Goal: Task Accomplishment & Management: Complete application form

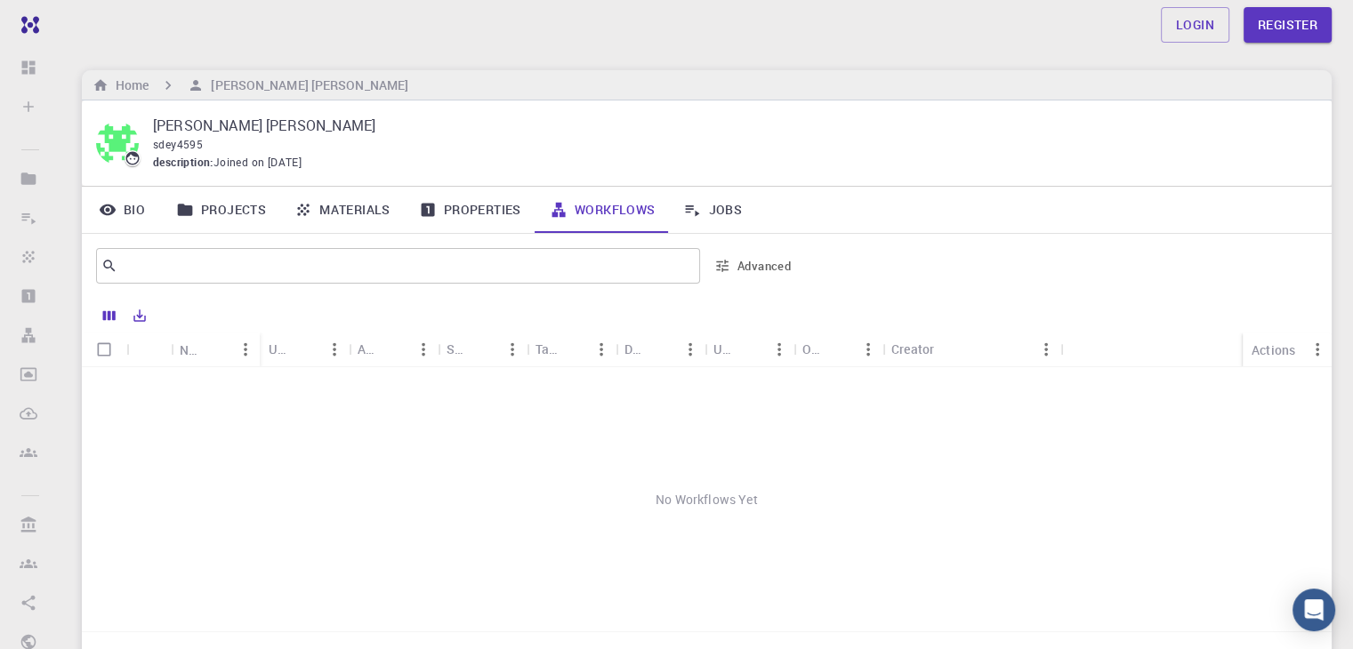
click at [233, 215] on link "Projects" at bounding box center [221, 210] width 118 height 46
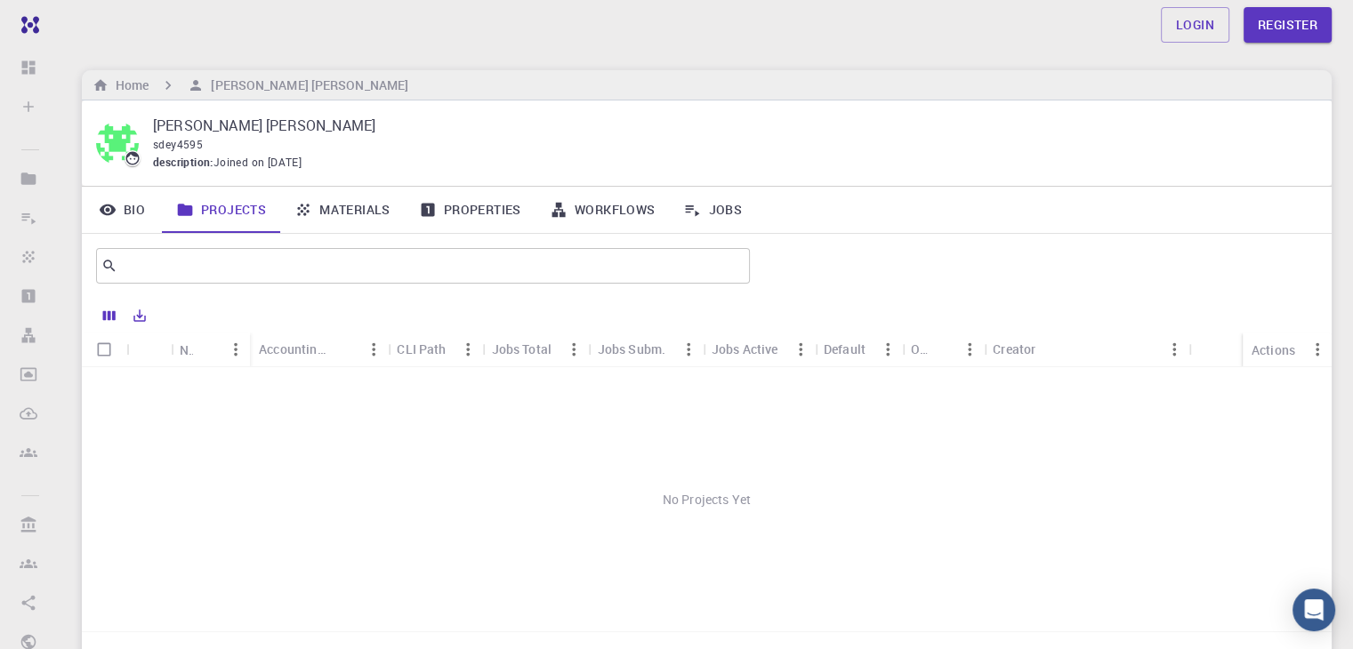
click at [356, 204] on link "Materials" at bounding box center [342, 210] width 125 height 46
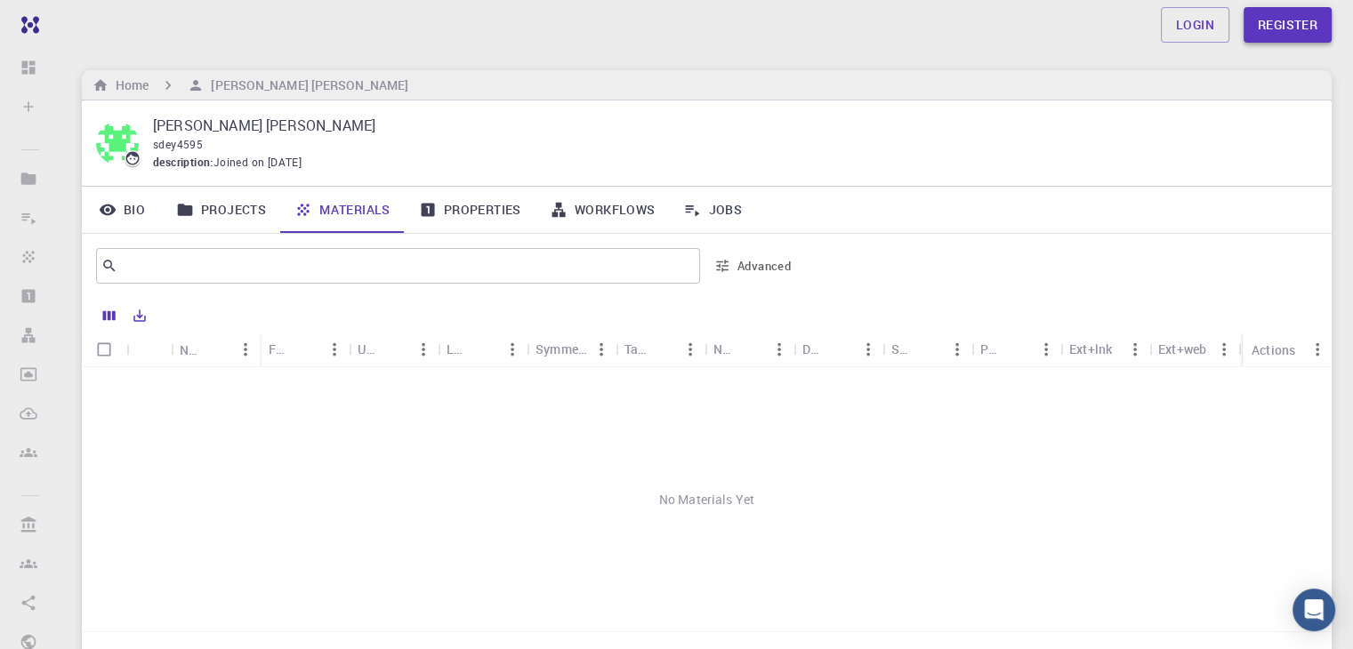
click at [1289, 24] on link "Register" at bounding box center [1287, 25] width 88 height 36
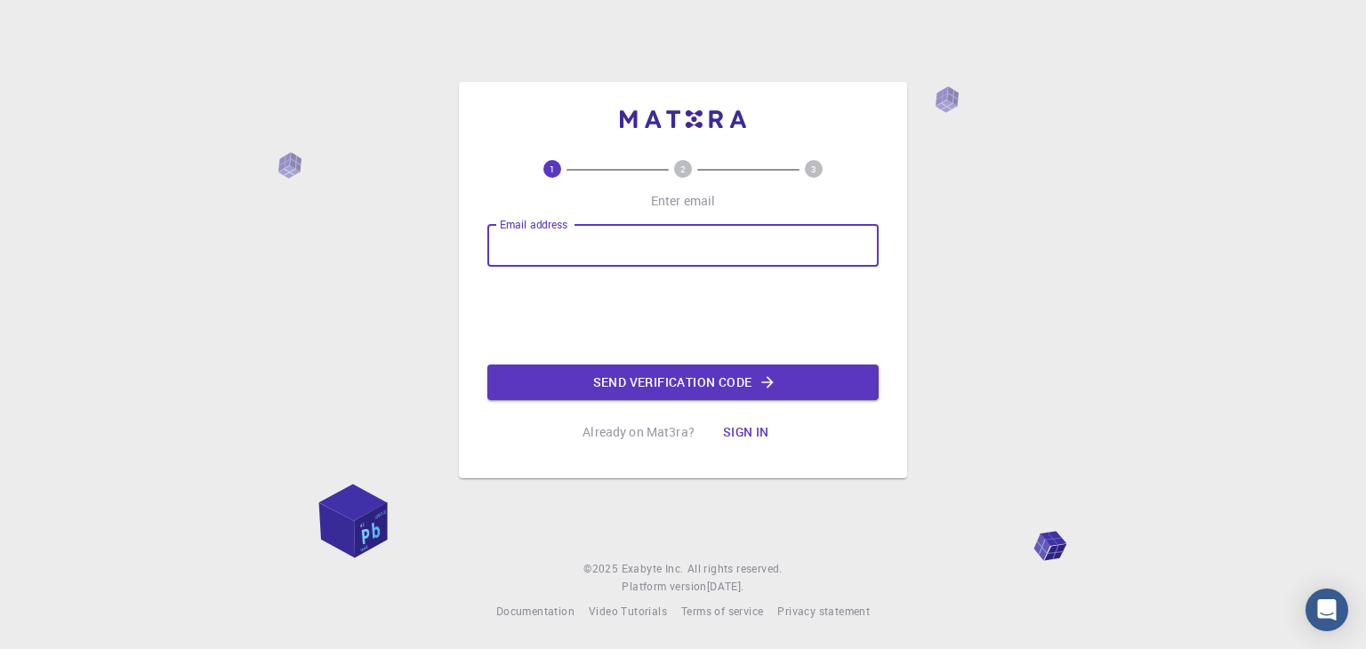
click at [609, 229] on input "Email address" at bounding box center [682, 245] width 391 height 43
type input "[EMAIL_ADDRESS][DOMAIN_NAME]"
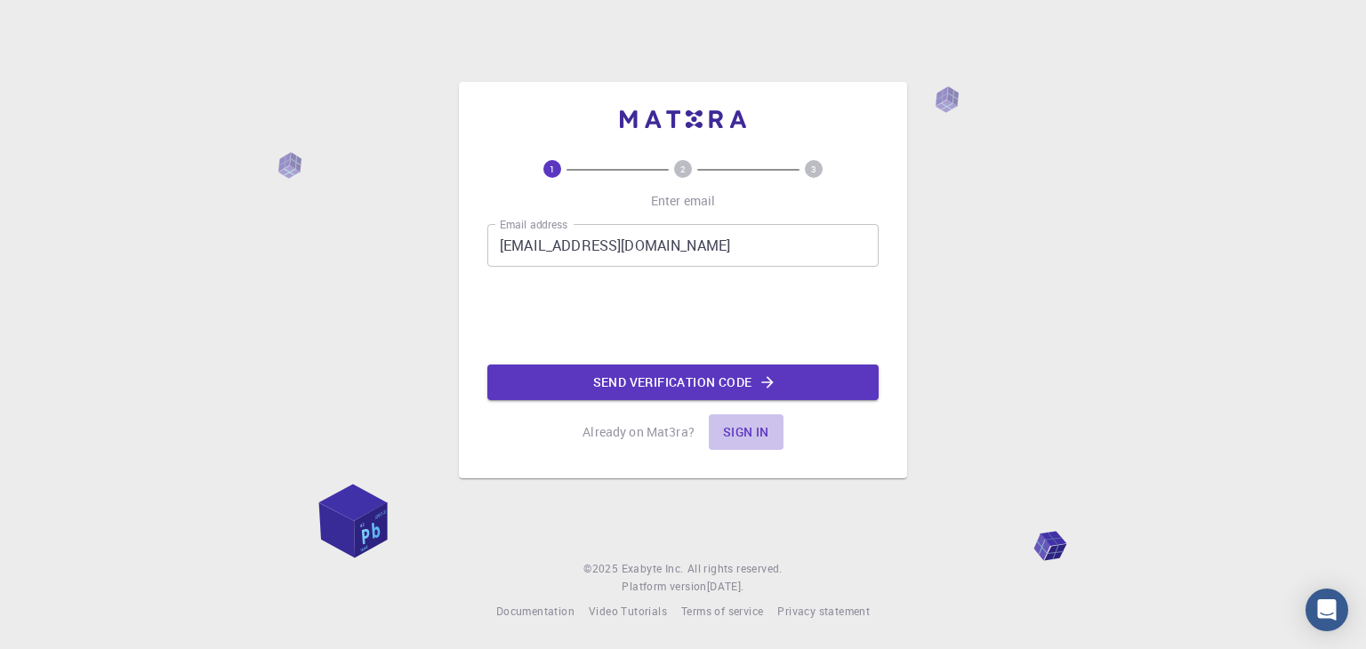
click at [738, 435] on button "Sign in" at bounding box center [746, 432] width 75 height 36
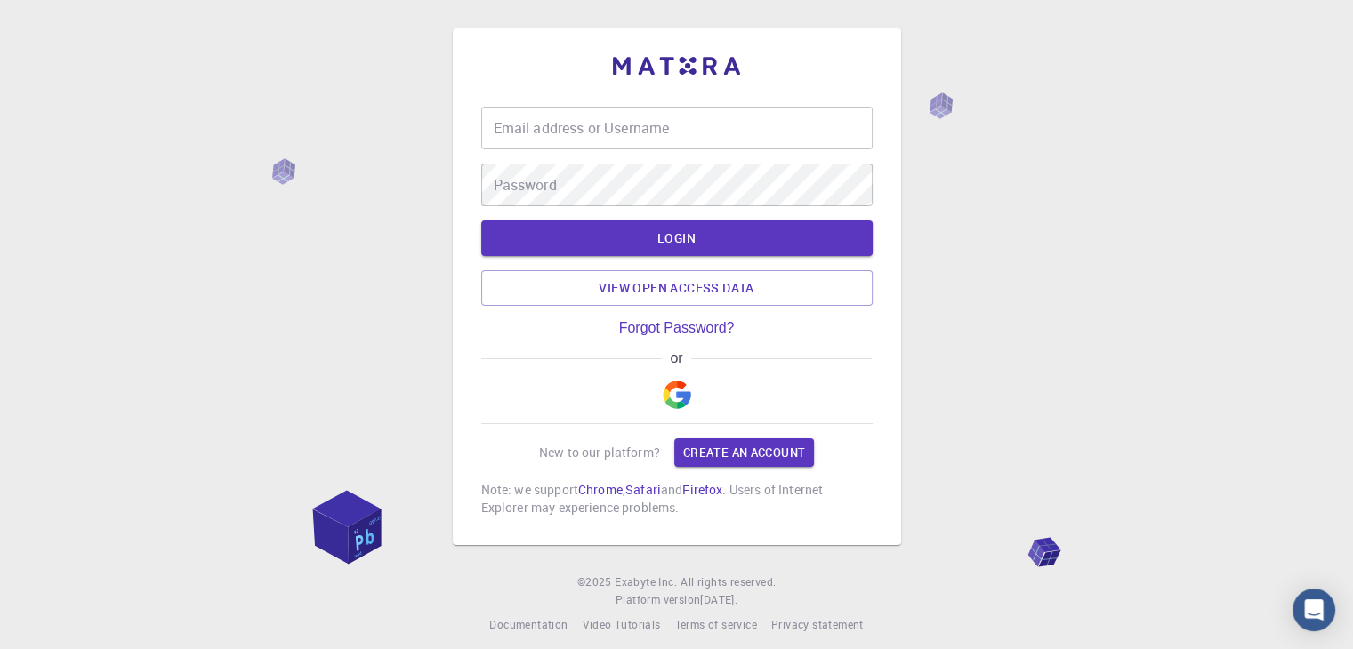
click at [680, 395] on img "button" at bounding box center [677, 395] width 28 height 28
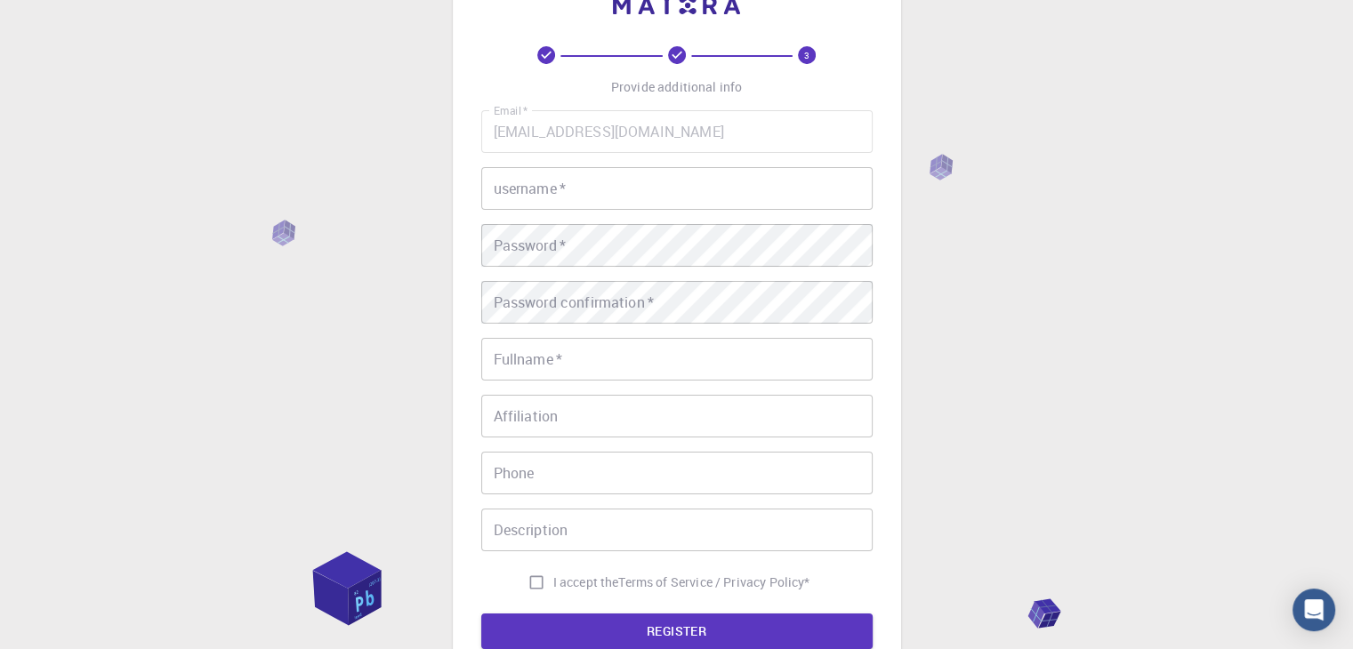
scroll to position [89, 0]
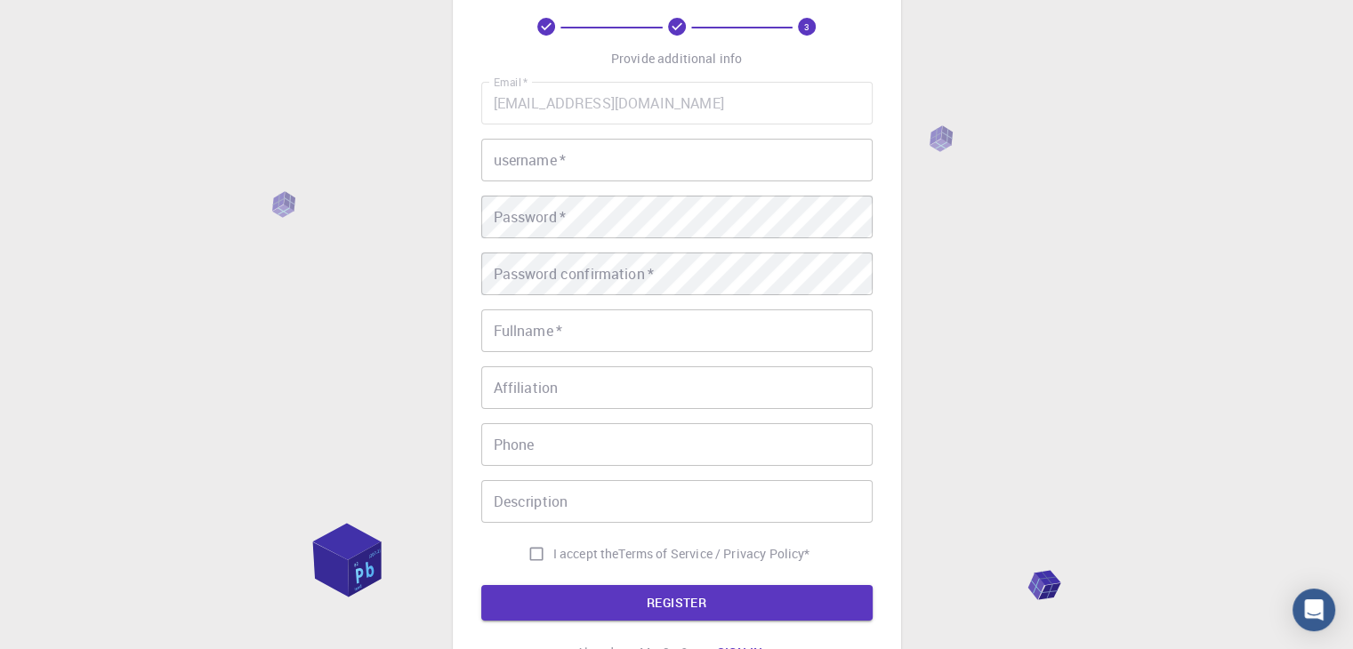
click at [582, 164] on input "username   *" at bounding box center [676, 160] width 391 height 43
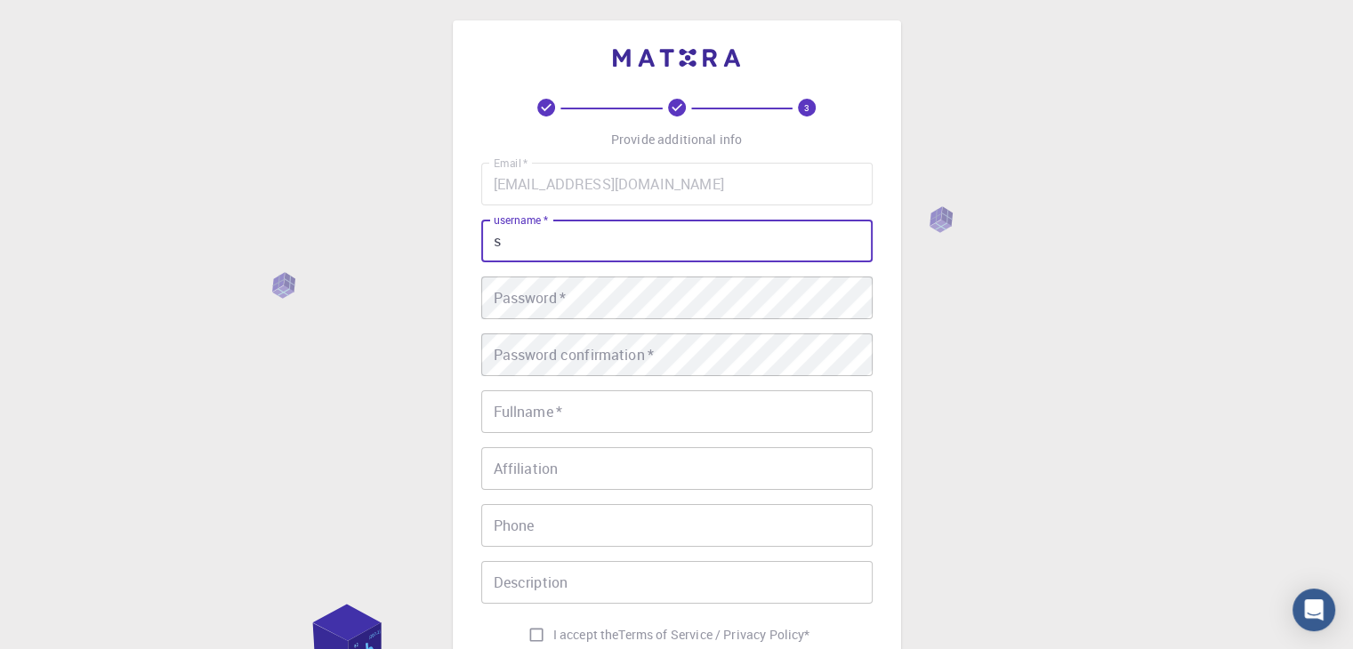
scroll to position [0, 0]
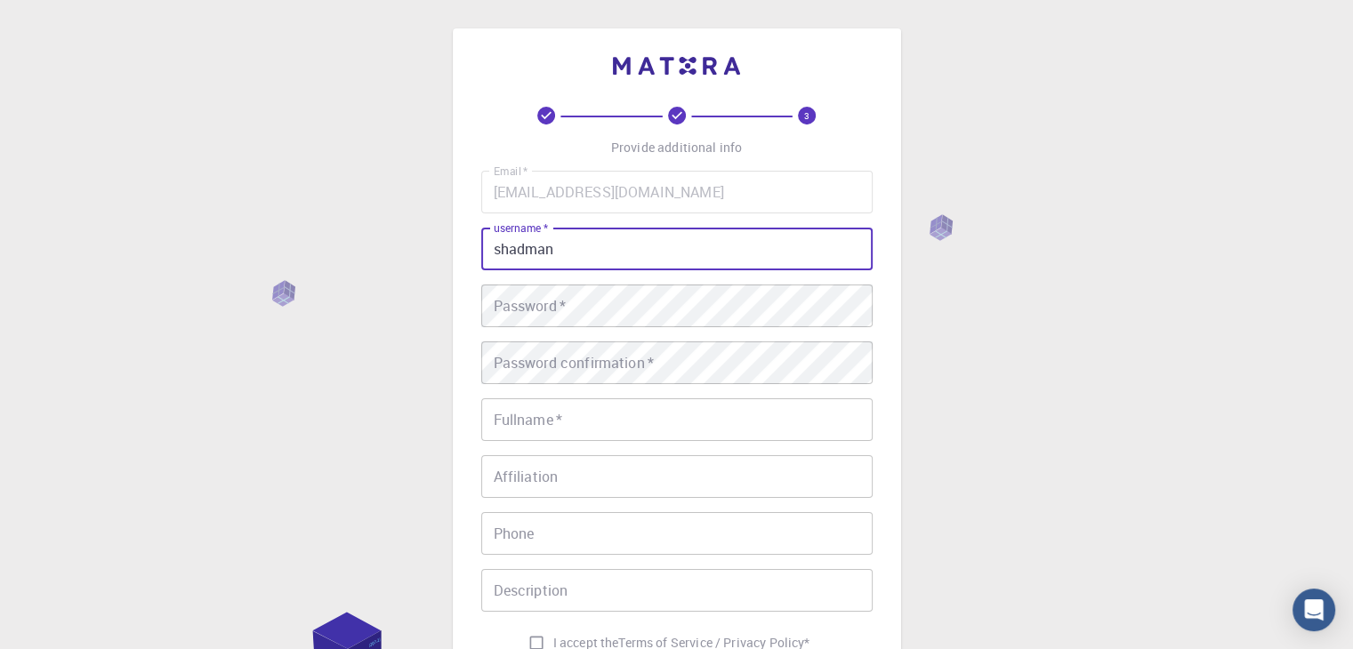
type input "shadman"
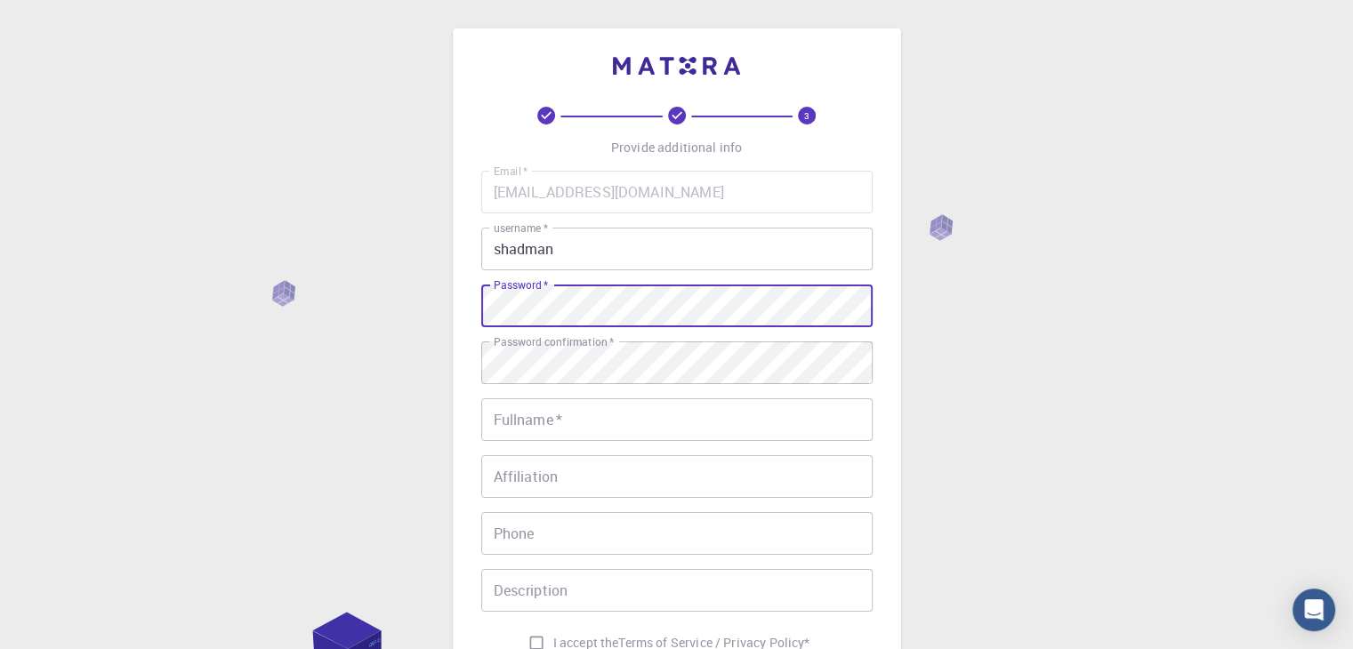
click at [506, 422] on input "Fullname   *" at bounding box center [676, 419] width 391 height 43
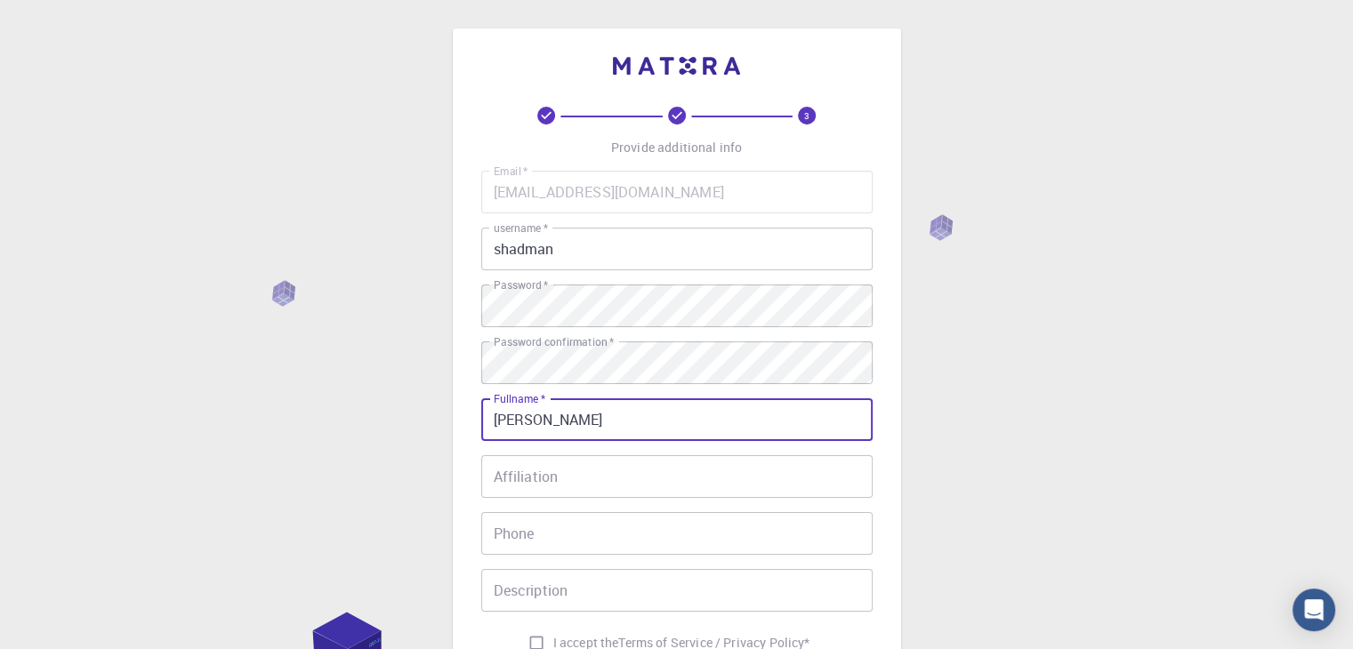
scroll to position [178, 0]
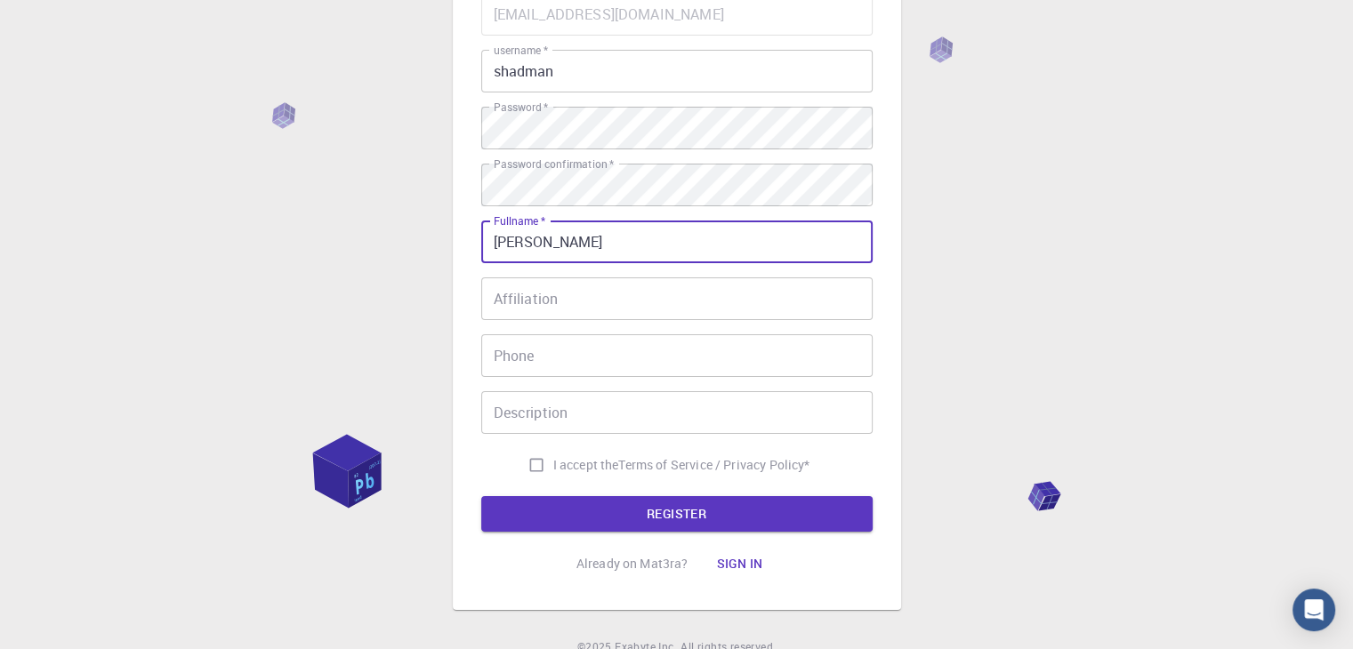
type input "[PERSON_NAME]"
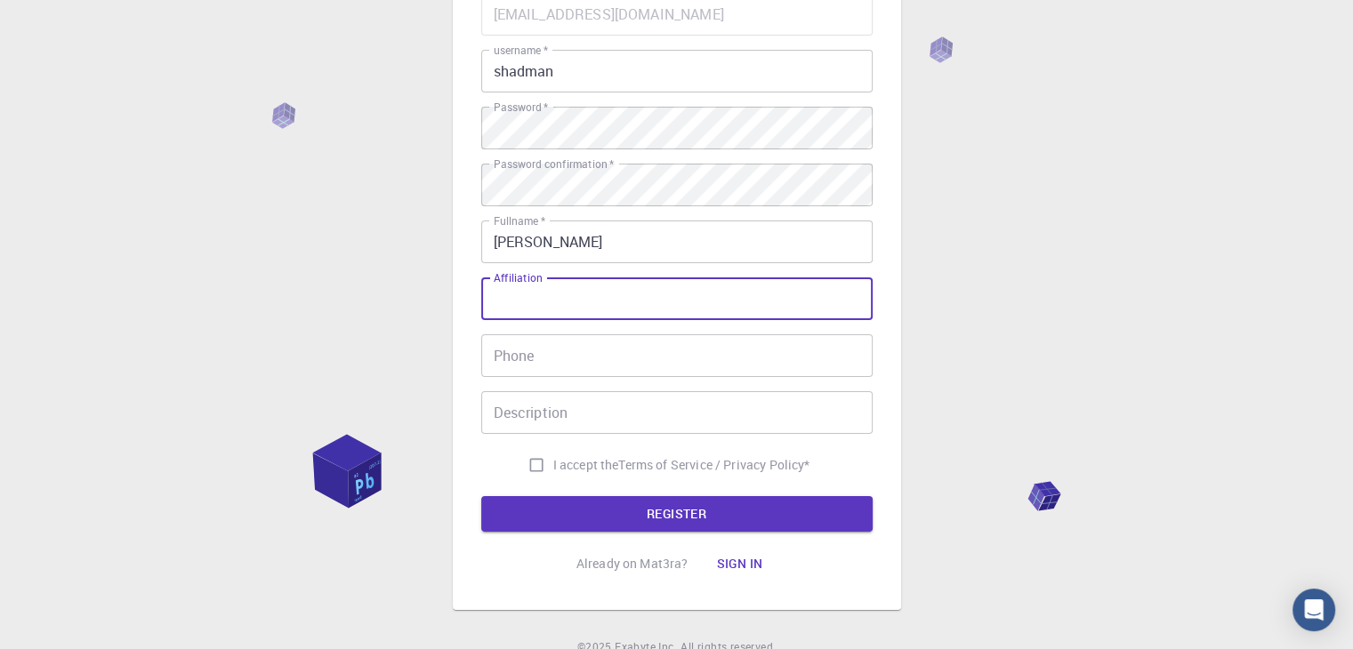
click at [544, 278] on div "Affiliation Affiliation" at bounding box center [676, 298] width 391 height 43
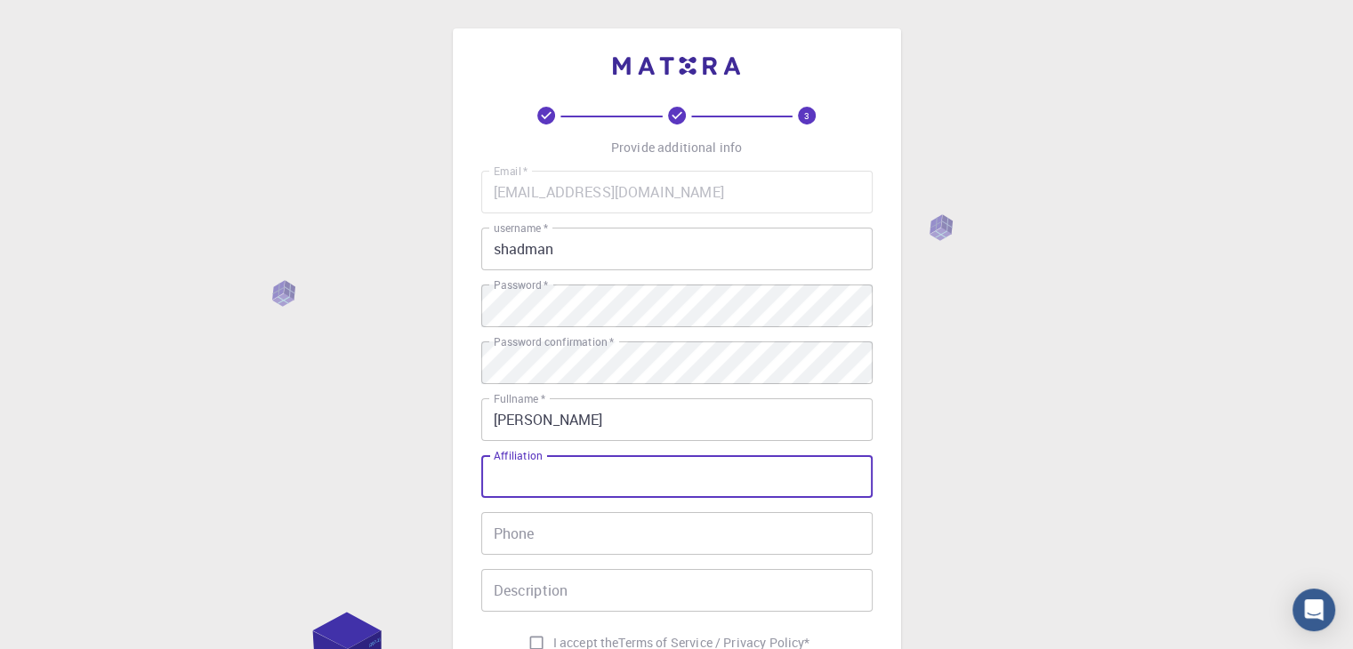
scroll to position [89, 0]
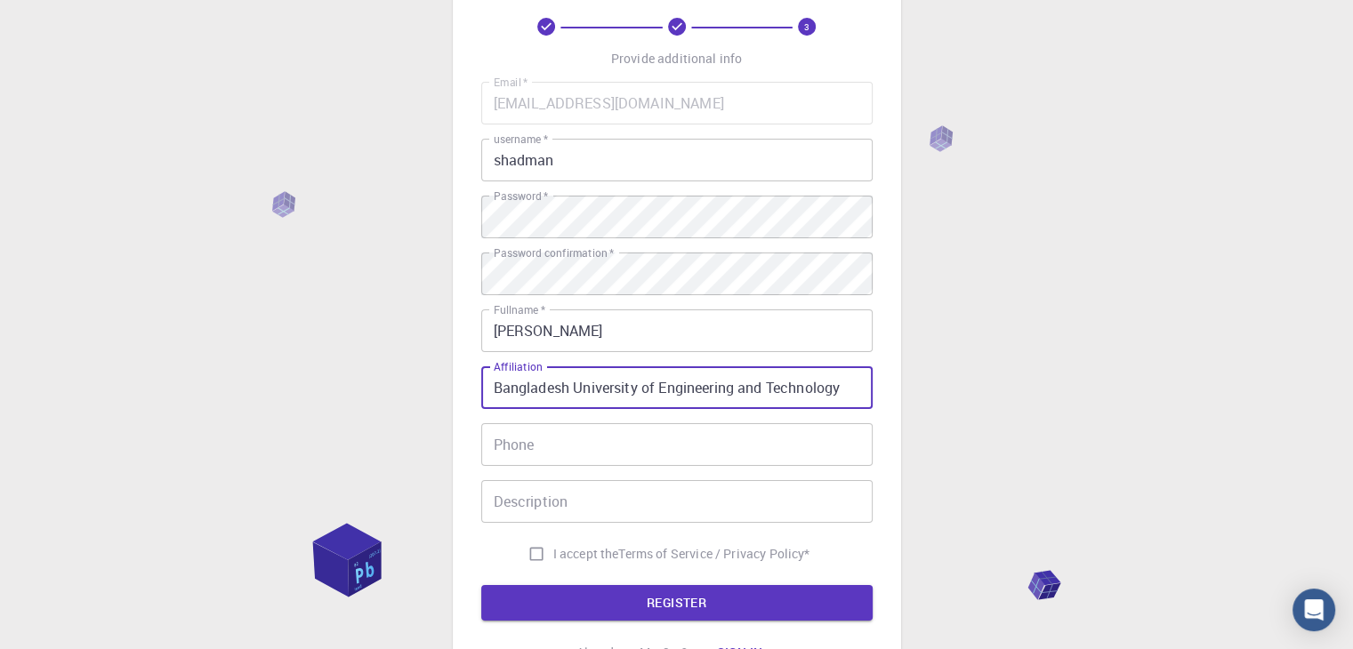
type input "Bangladesh University of Engineering and Technology"
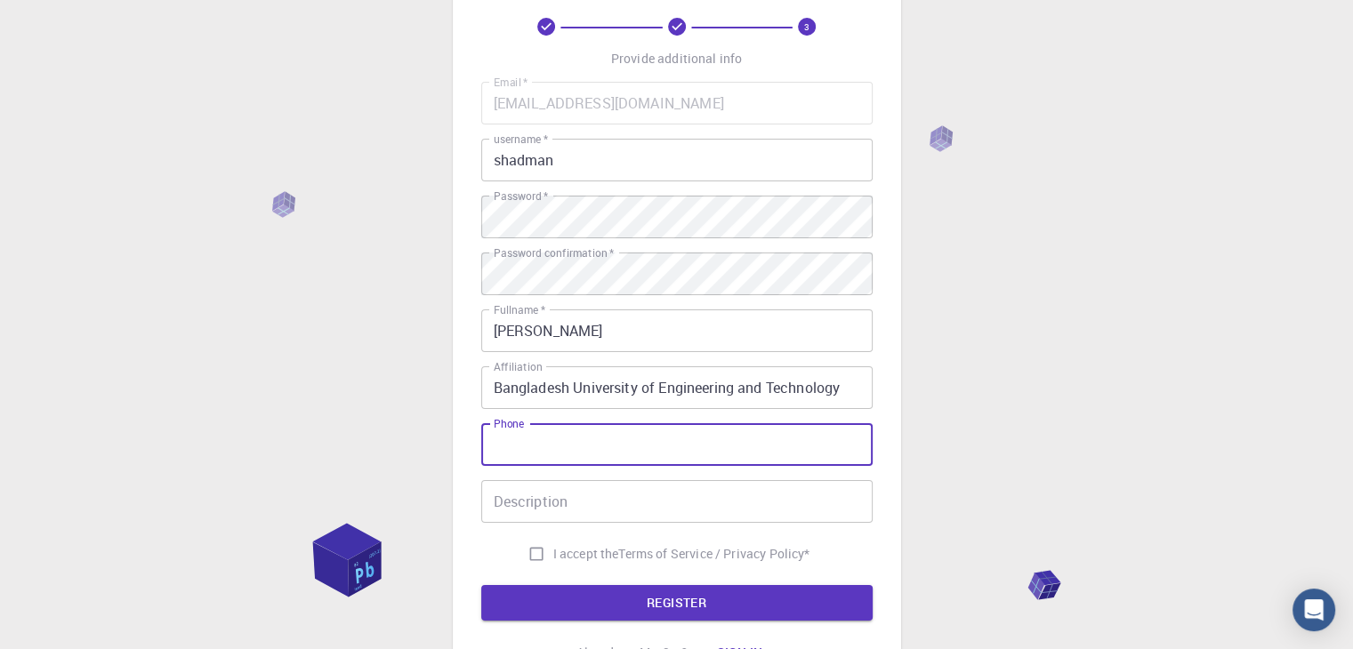
click at [551, 439] on input "Phone" at bounding box center [676, 444] width 391 height 43
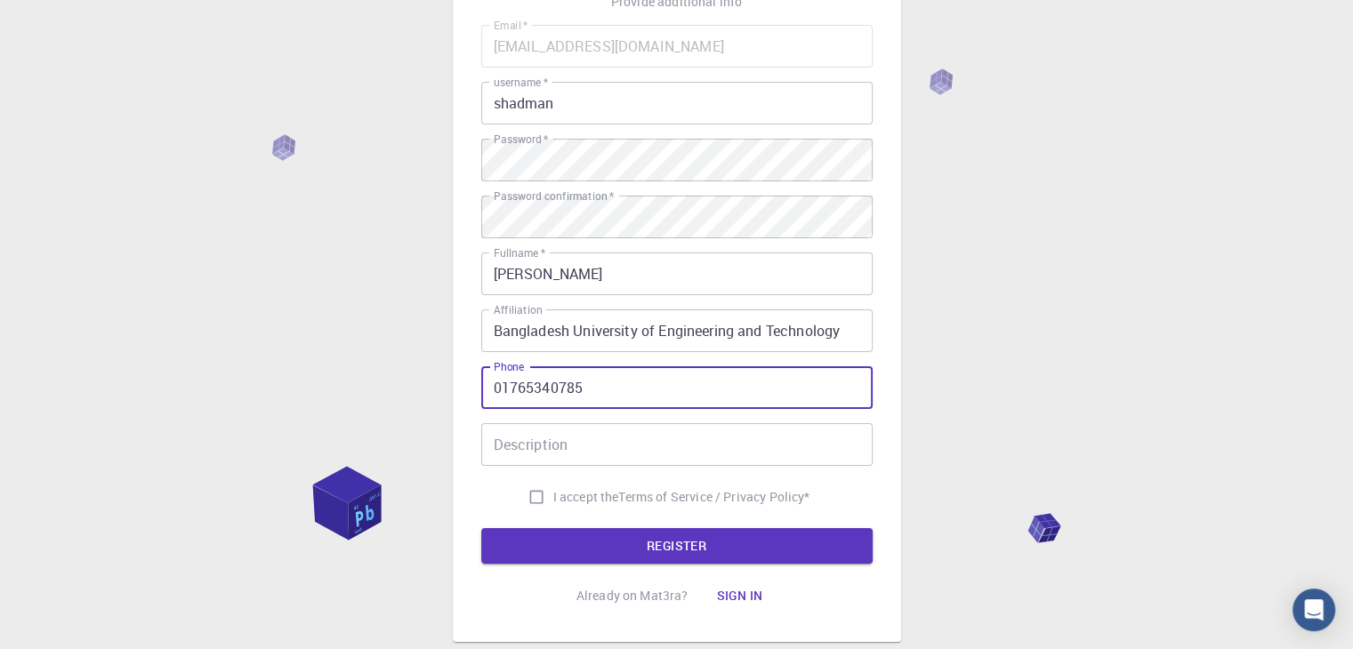
scroll to position [178, 0]
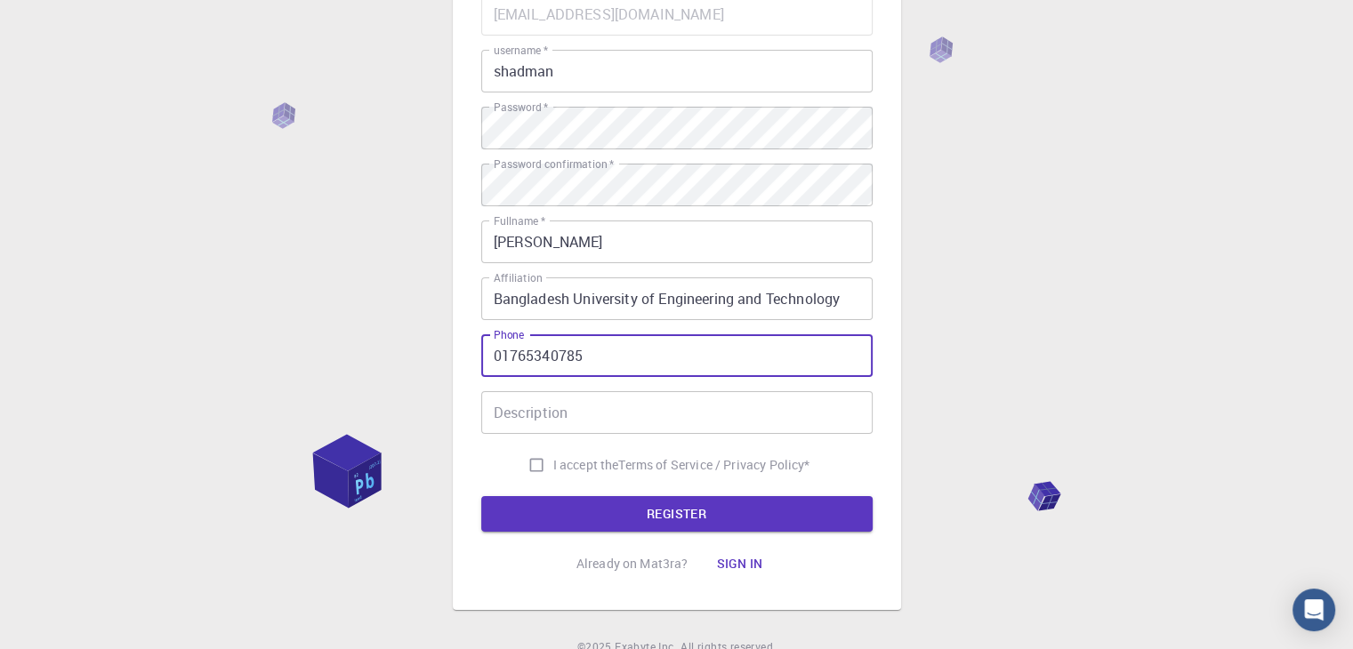
type input "01765340785"
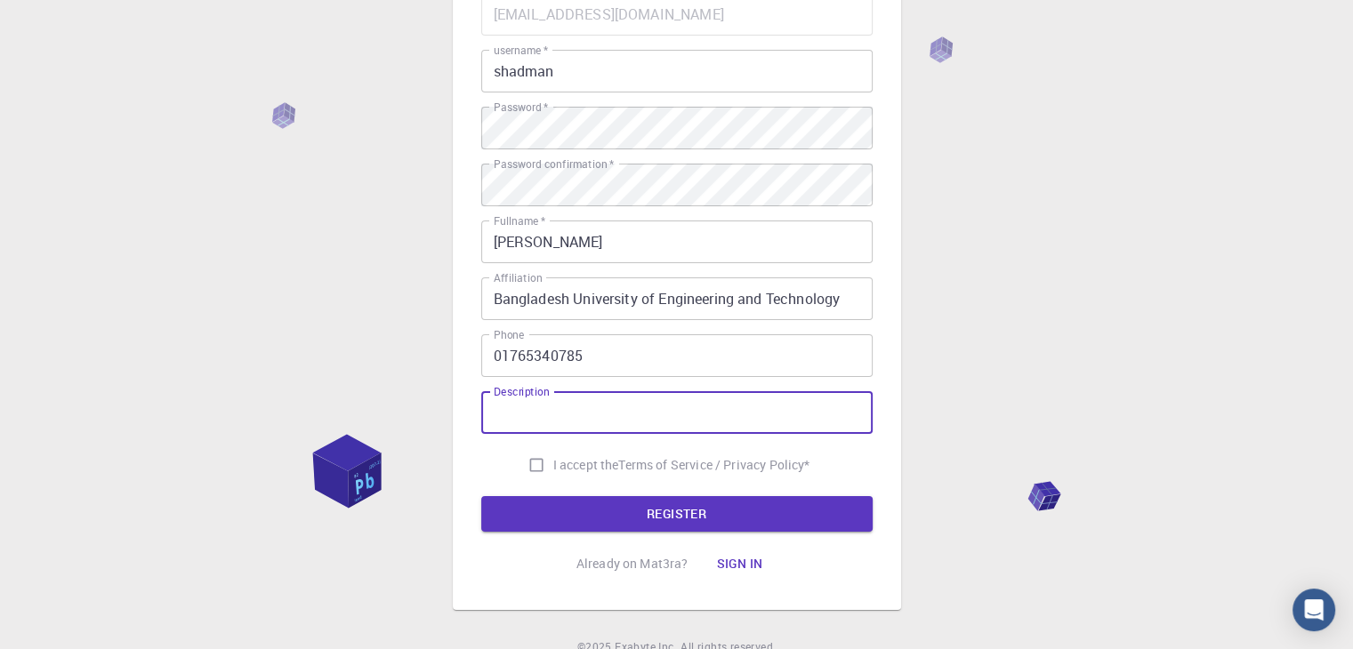
click at [548, 414] on input "Description" at bounding box center [676, 412] width 391 height 43
type input "student"
click at [531, 458] on input "I accept the Terms of Service / Privacy Policy *" at bounding box center [536, 465] width 34 height 34
checkbox input "true"
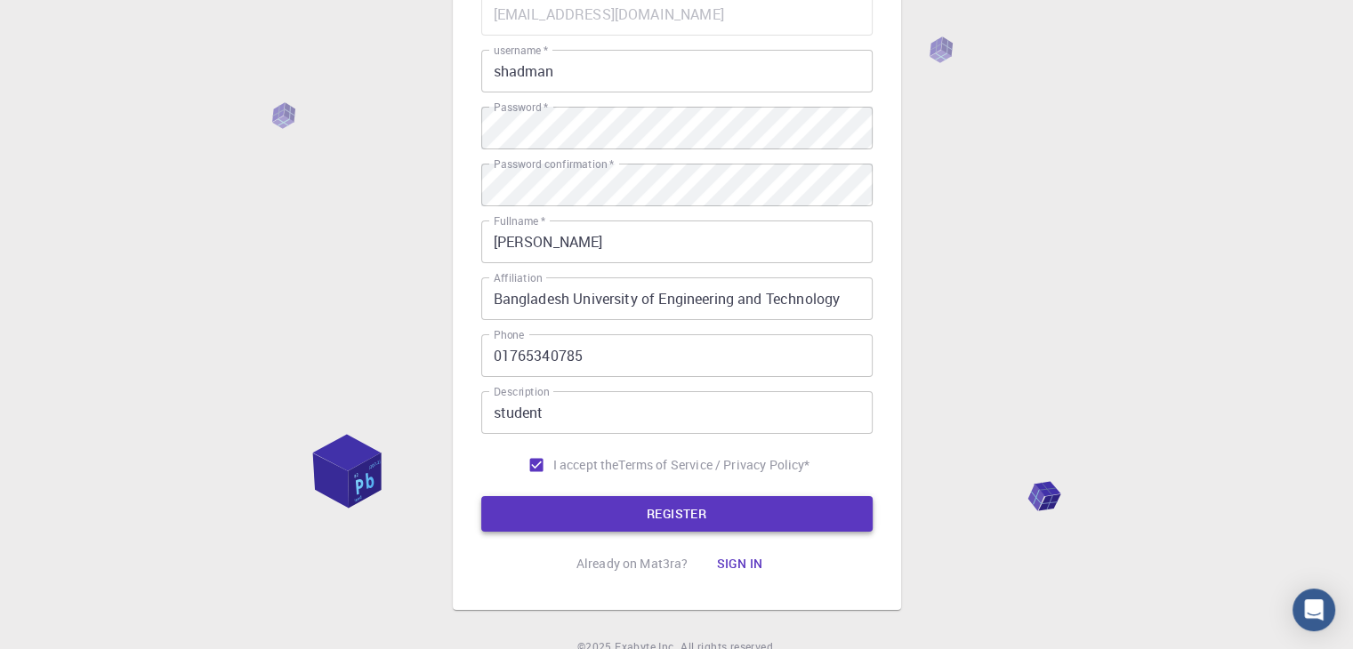
click at [575, 503] on button "REGISTER" at bounding box center [676, 514] width 391 height 36
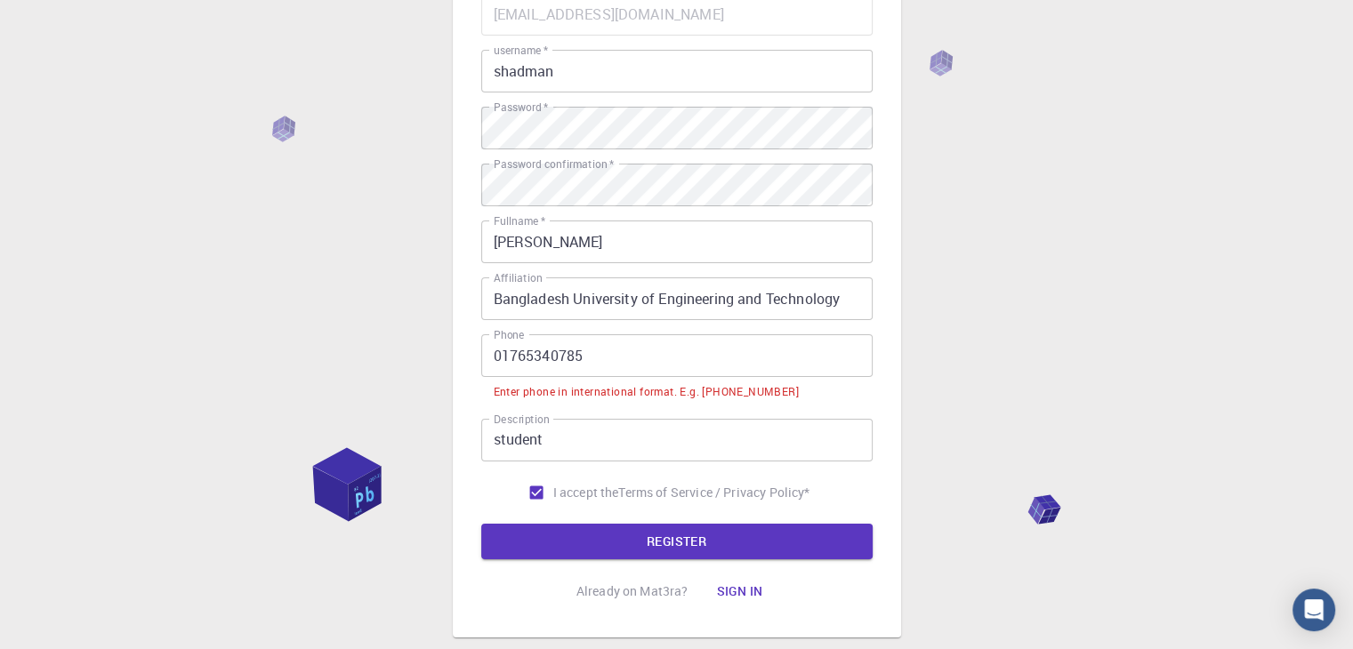
scroll to position [89, 0]
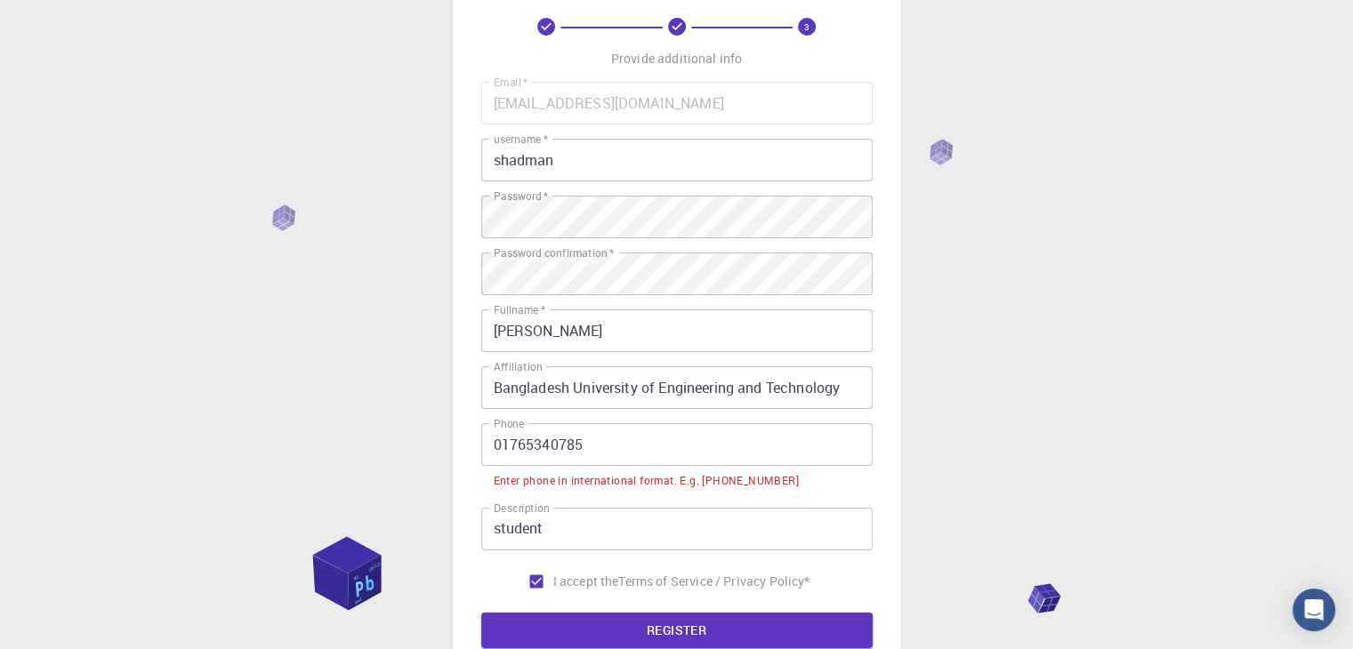
click at [493, 444] on input "01765340785" at bounding box center [676, 444] width 391 height 43
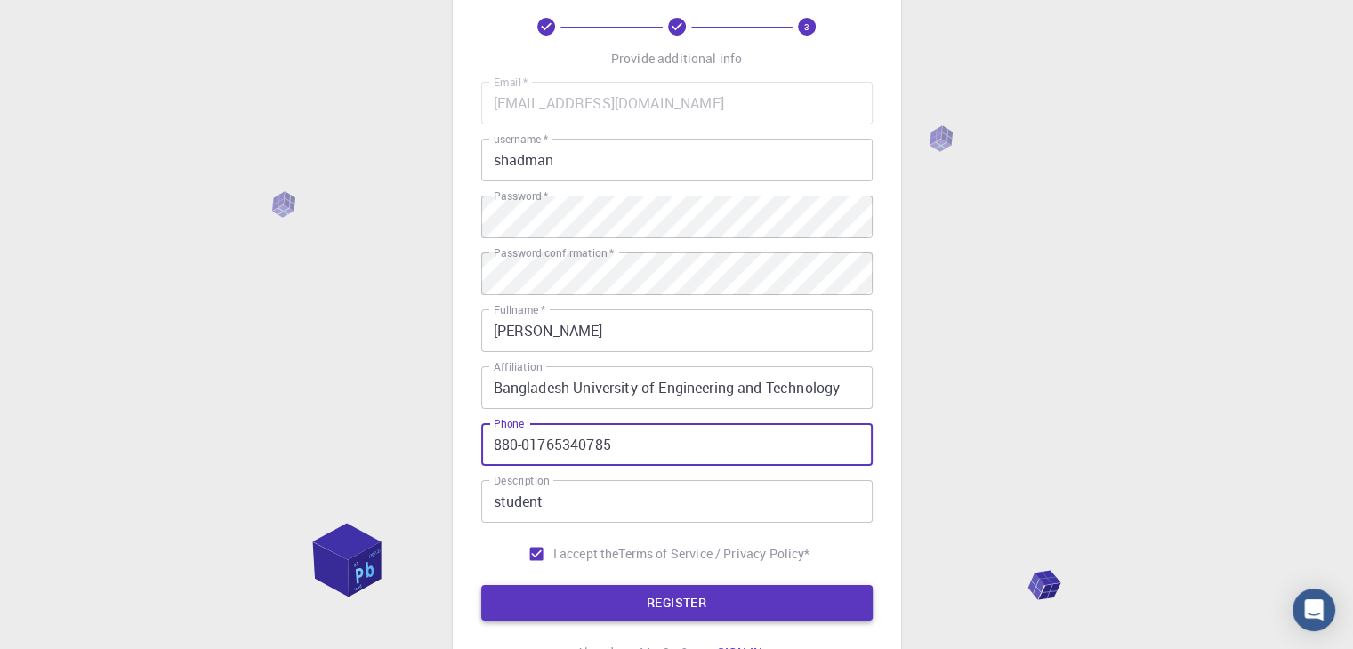
click at [578, 606] on button "REGISTER" at bounding box center [676, 603] width 391 height 36
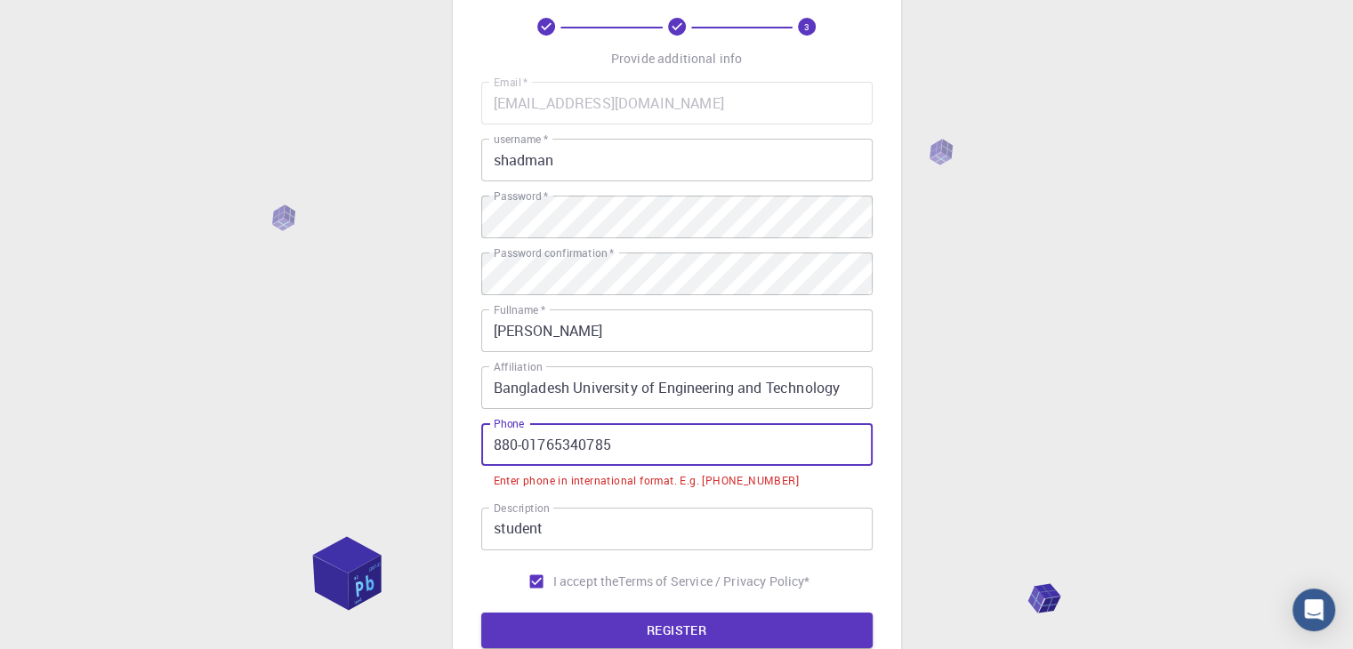
click at [493, 446] on input "880-01765340785" at bounding box center [676, 444] width 391 height 43
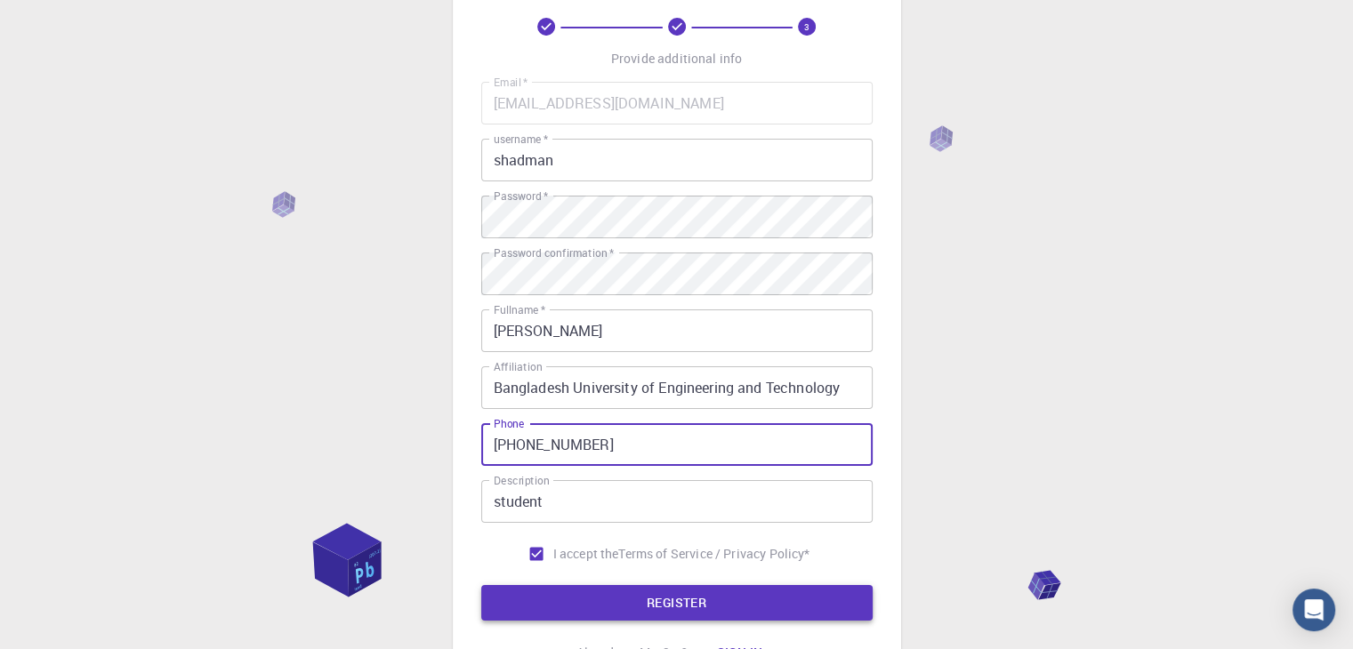
click at [655, 604] on button "REGISTER" at bounding box center [676, 603] width 391 height 36
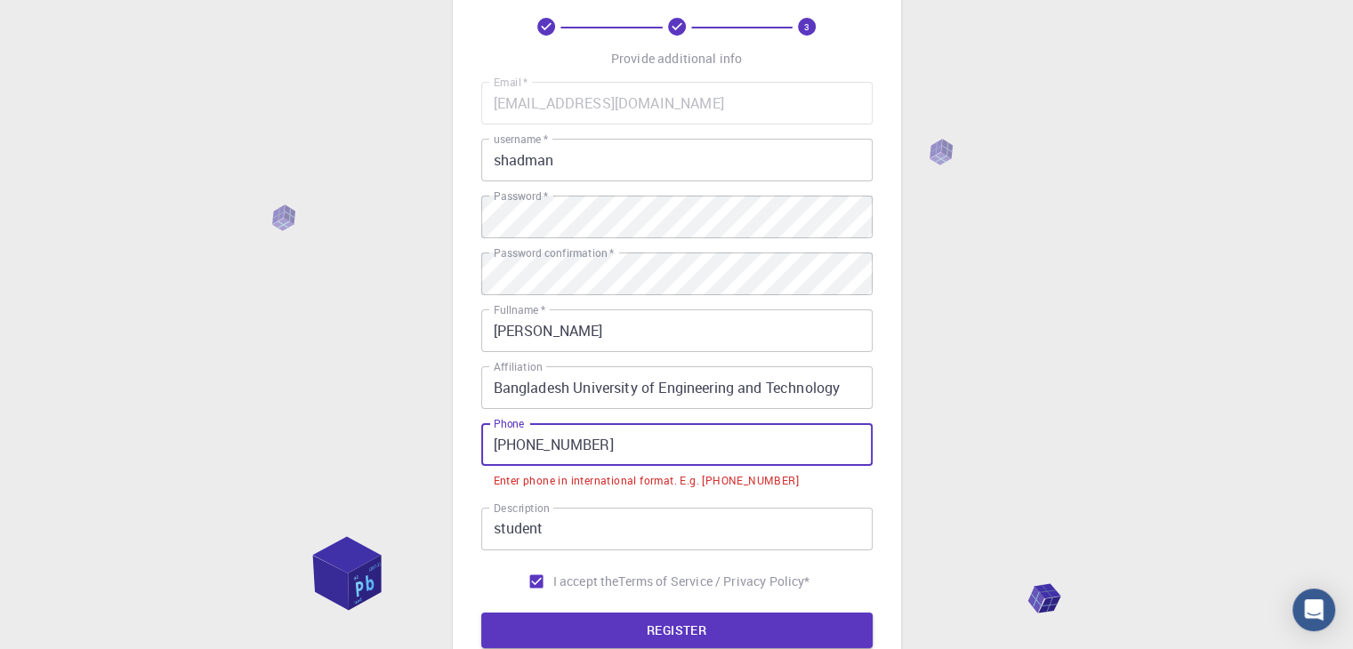
click at [537, 446] on input "[PHONE_NUMBER]" at bounding box center [676, 444] width 391 height 43
click at [530, 448] on input "[PHONE_NUMBER]" at bounding box center [676, 444] width 391 height 43
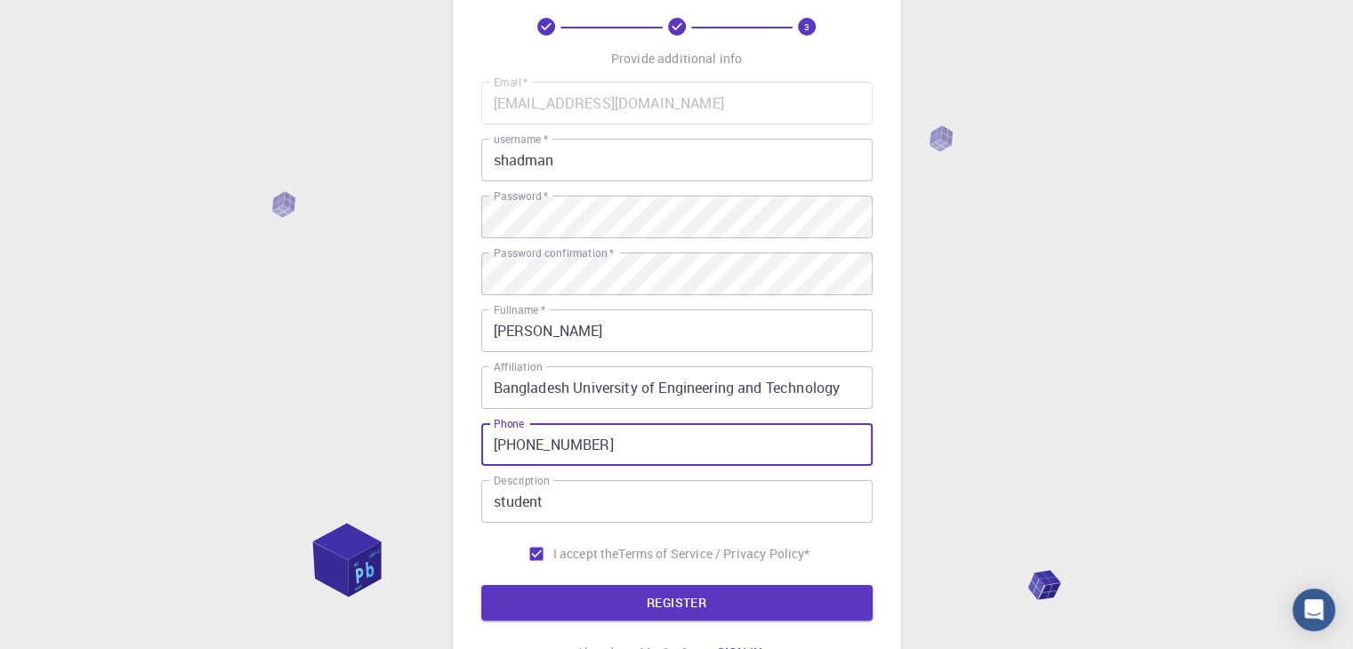
click at [538, 446] on input "[PHONE_NUMBER]" at bounding box center [676, 444] width 391 height 43
click at [533, 448] on input "[PHONE_NUMBER]" at bounding box center [676, 444] width 391 height 43
type input "[PHONE_NUMBER]"
click at [601, 606] on button "REGISTER" at bounding box center [676, 603] width 391 height 36
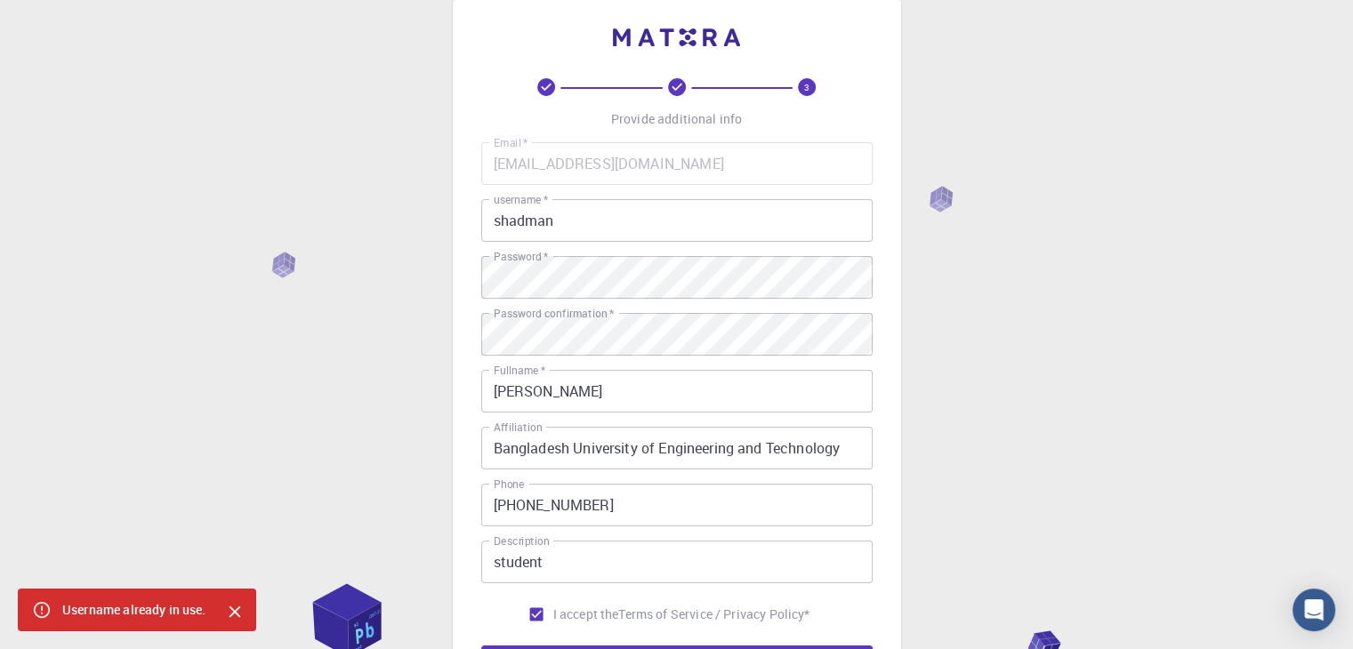
scroll to position [0, 0]
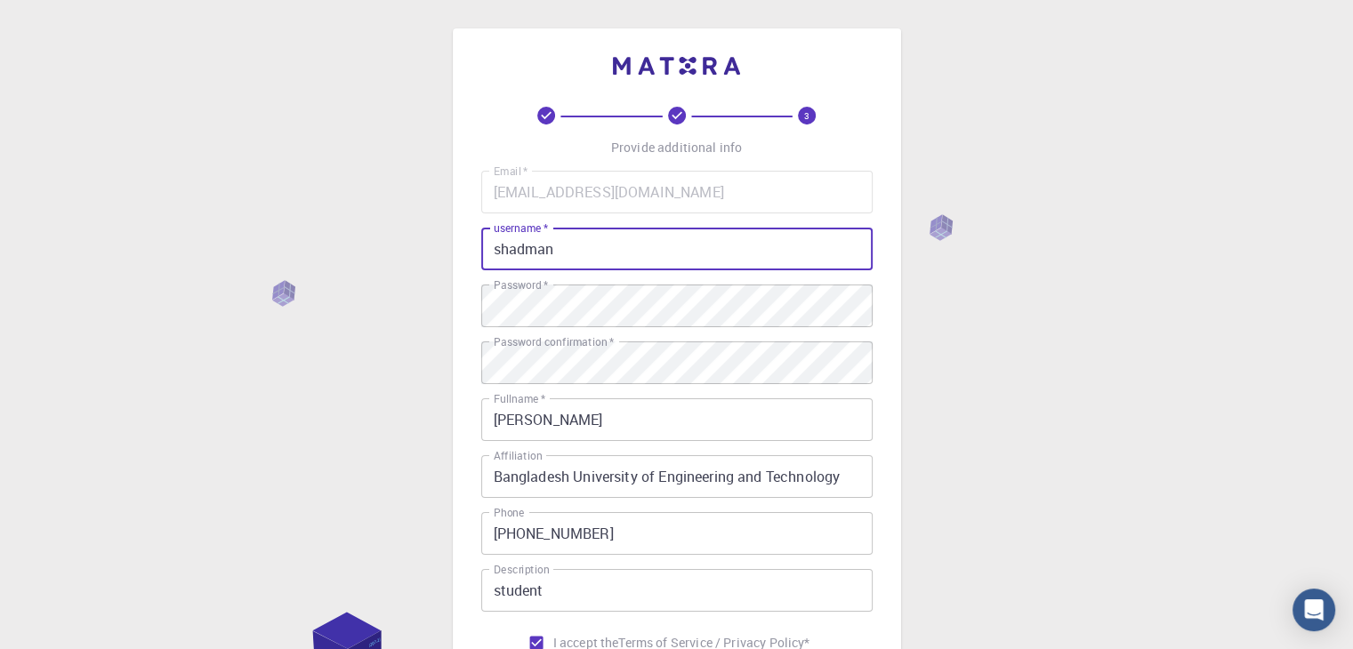
click at [568, 247] on input "shadman" at bounding box center [676, 249] width 391 height 43
type input "s"
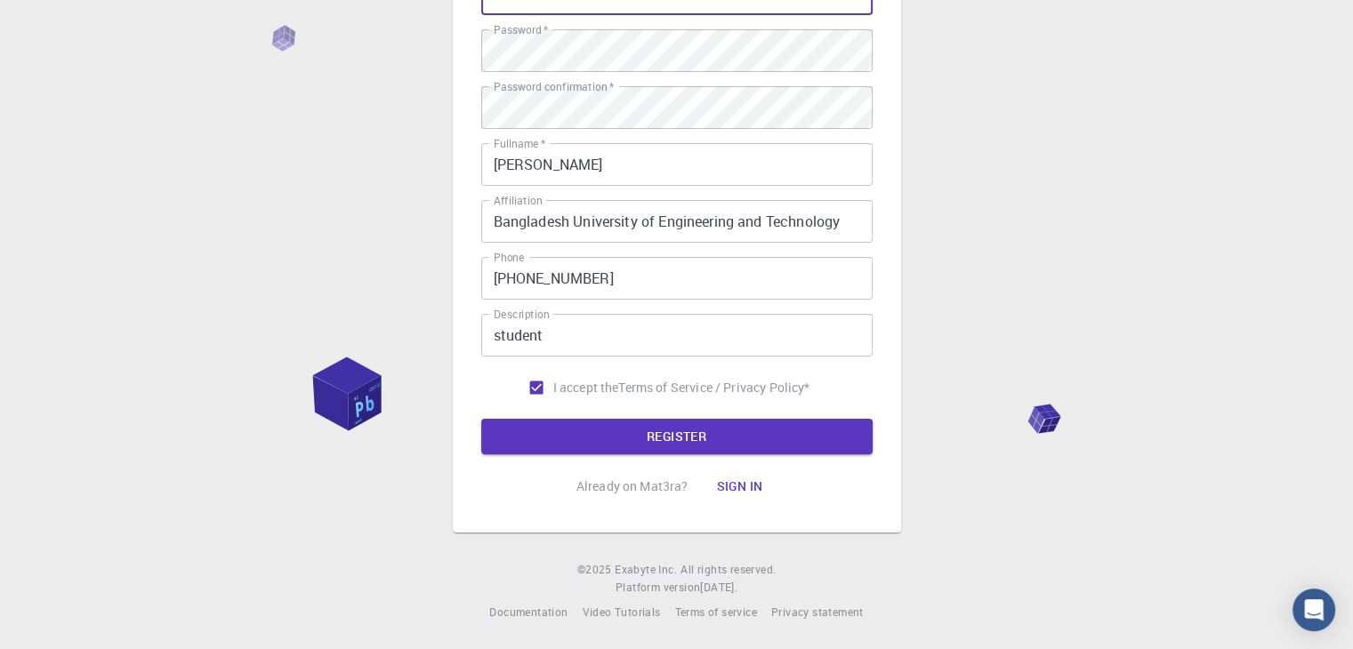
scroll to position [256, 0]
click at [606, 430] on button "REGISTER" at bounding box center [676, 436] width 391 height 36
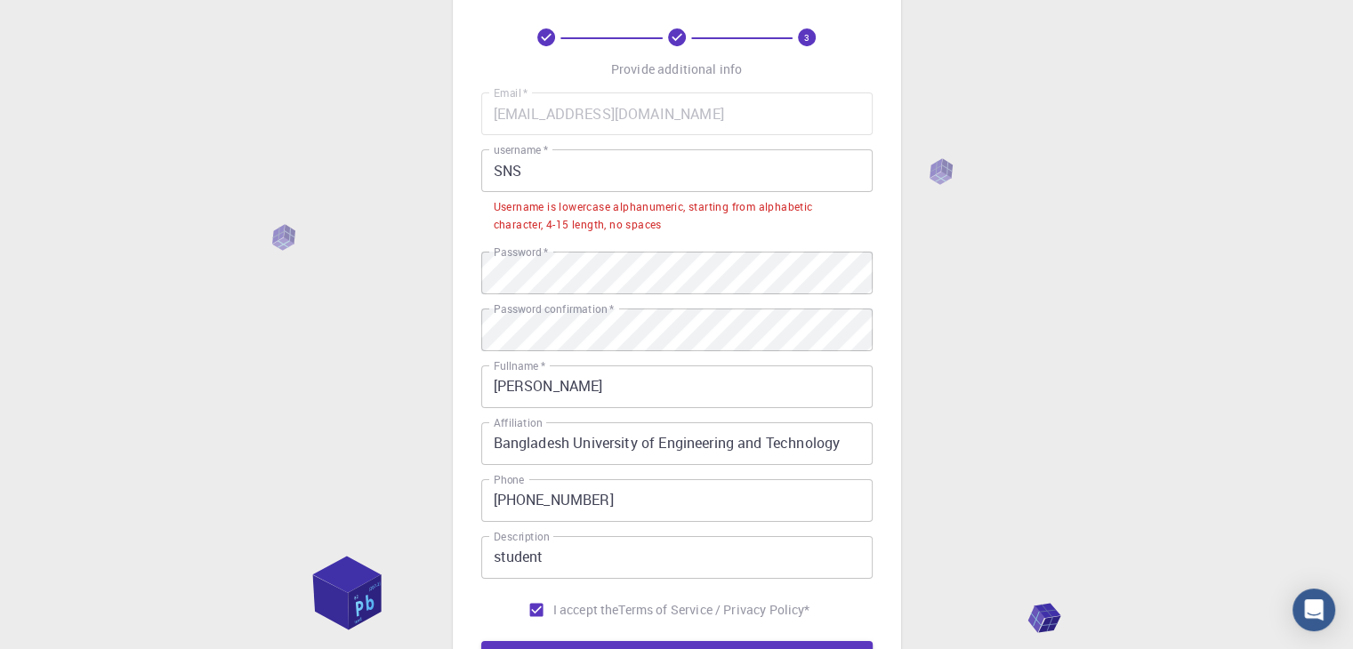
scroll to position [0, 0]
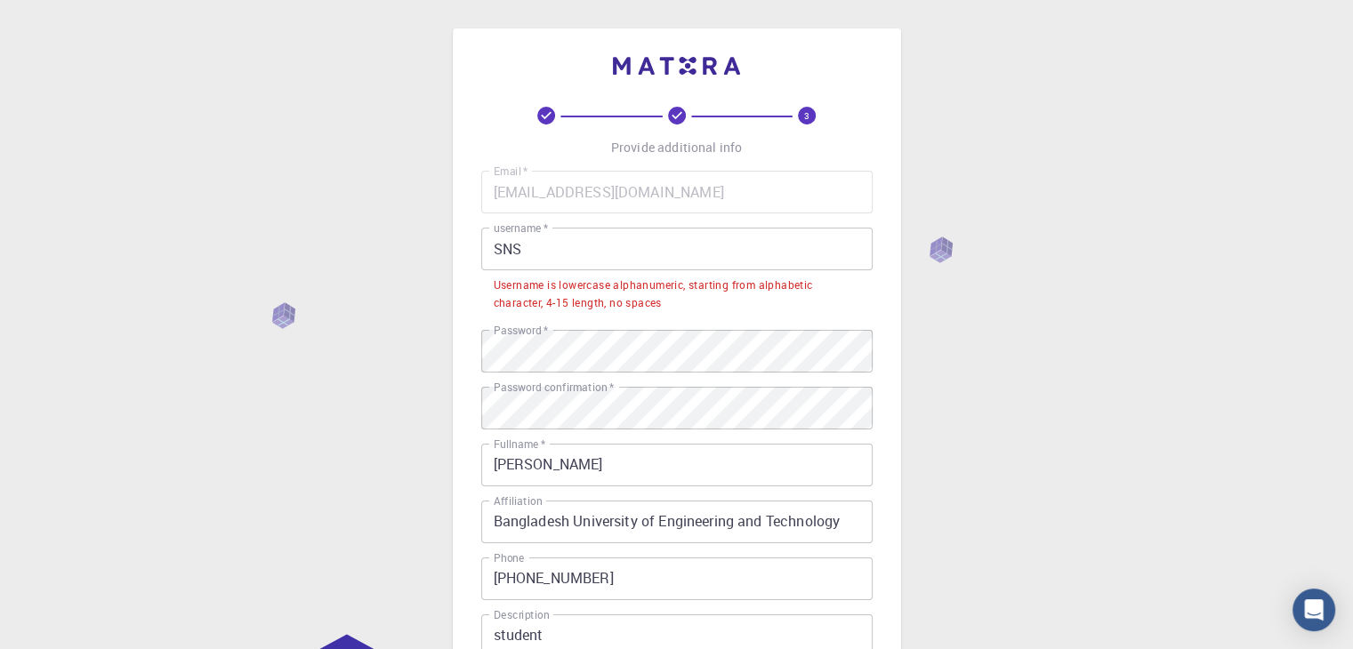
click at [558, 239] on input "SNS" at bounding box center [676, 249] width 391 height 43
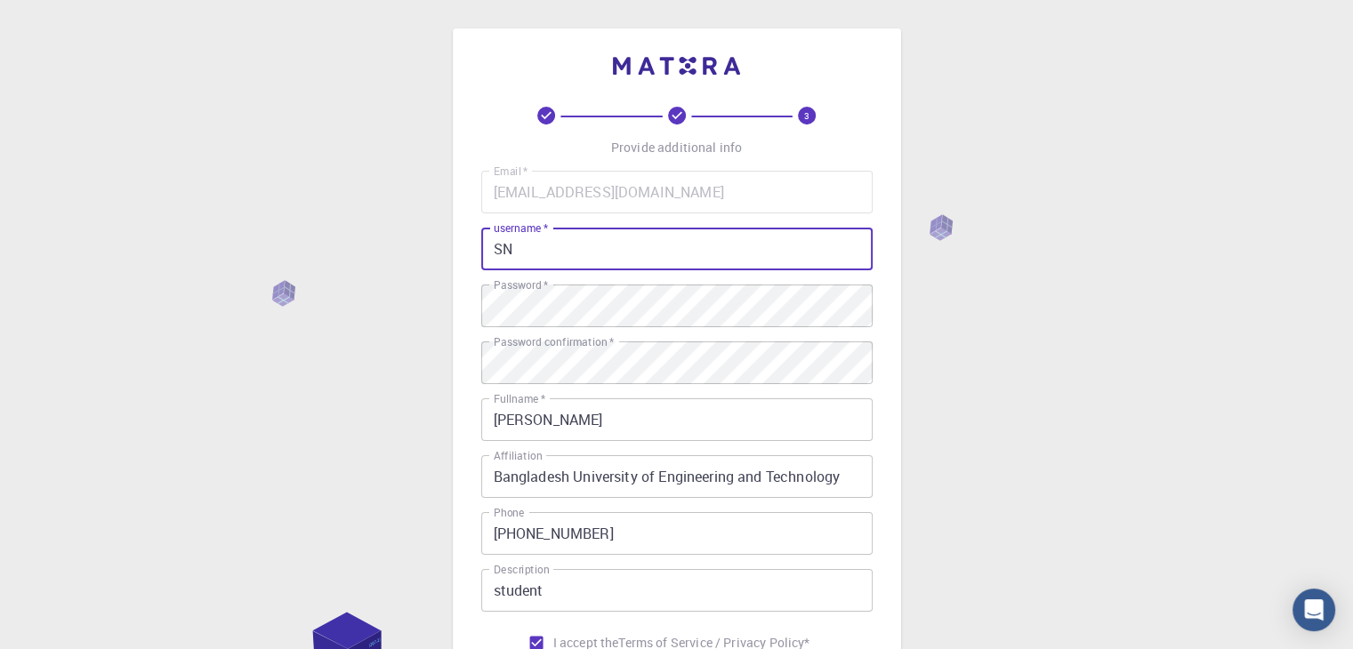
type input "S"
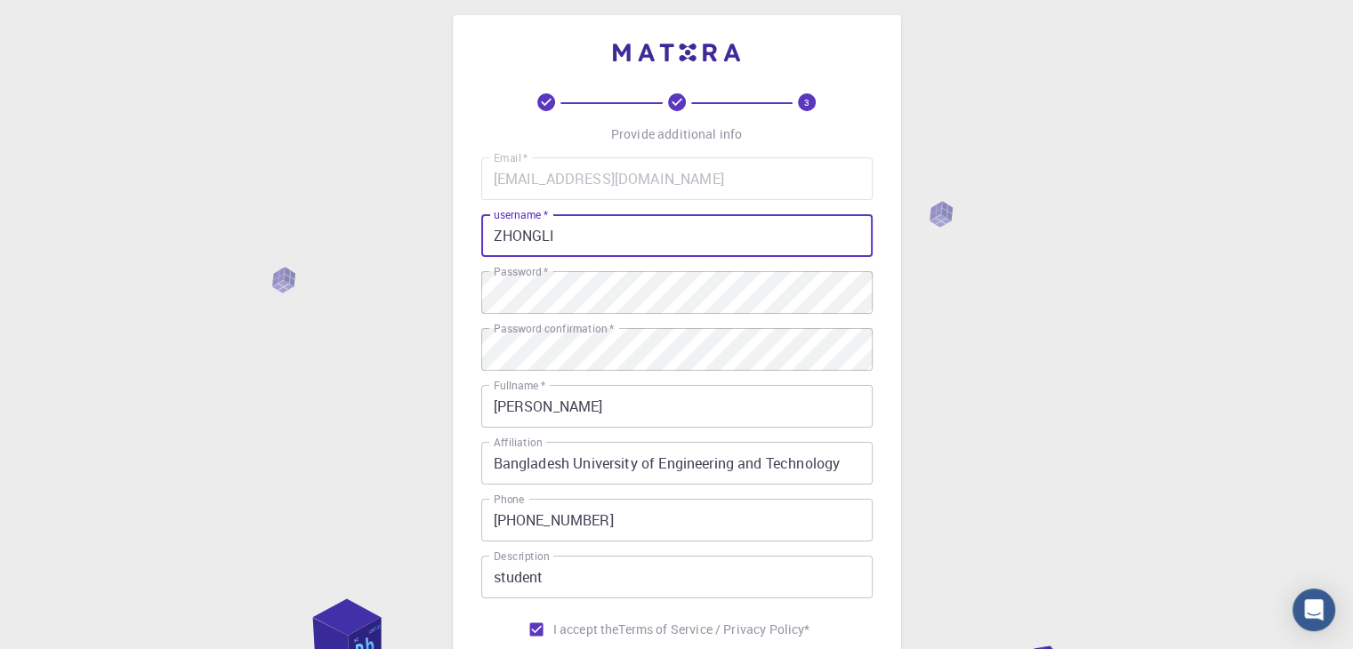
scroll to position [256, 0]
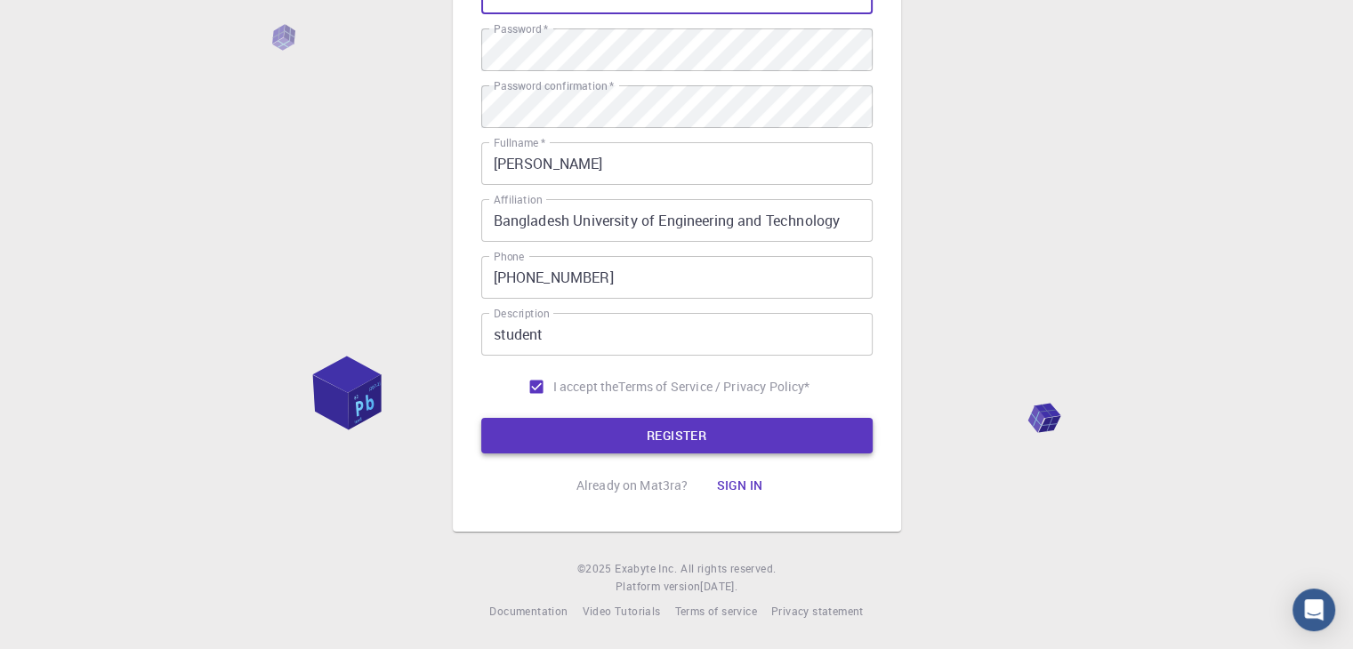
type input "ZHONGLI"
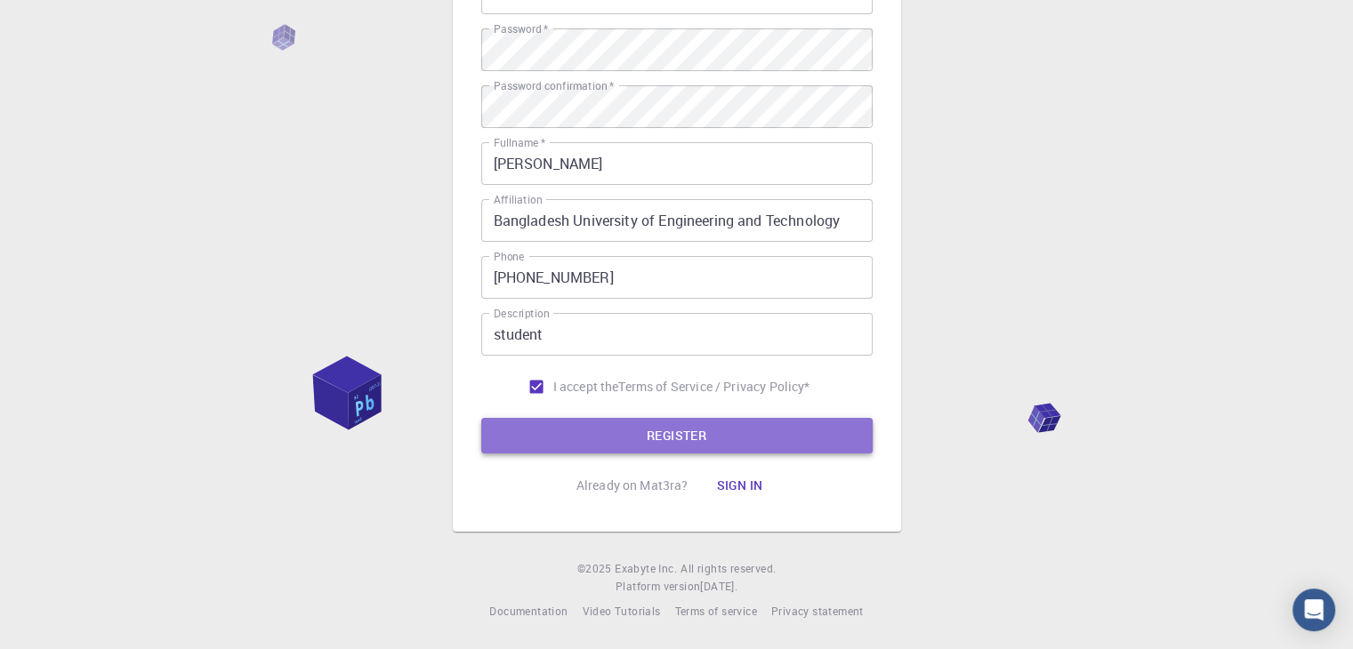
click at [599, 424] on button "REGISTER" at bounding box center [676, 436] width 391 height 36
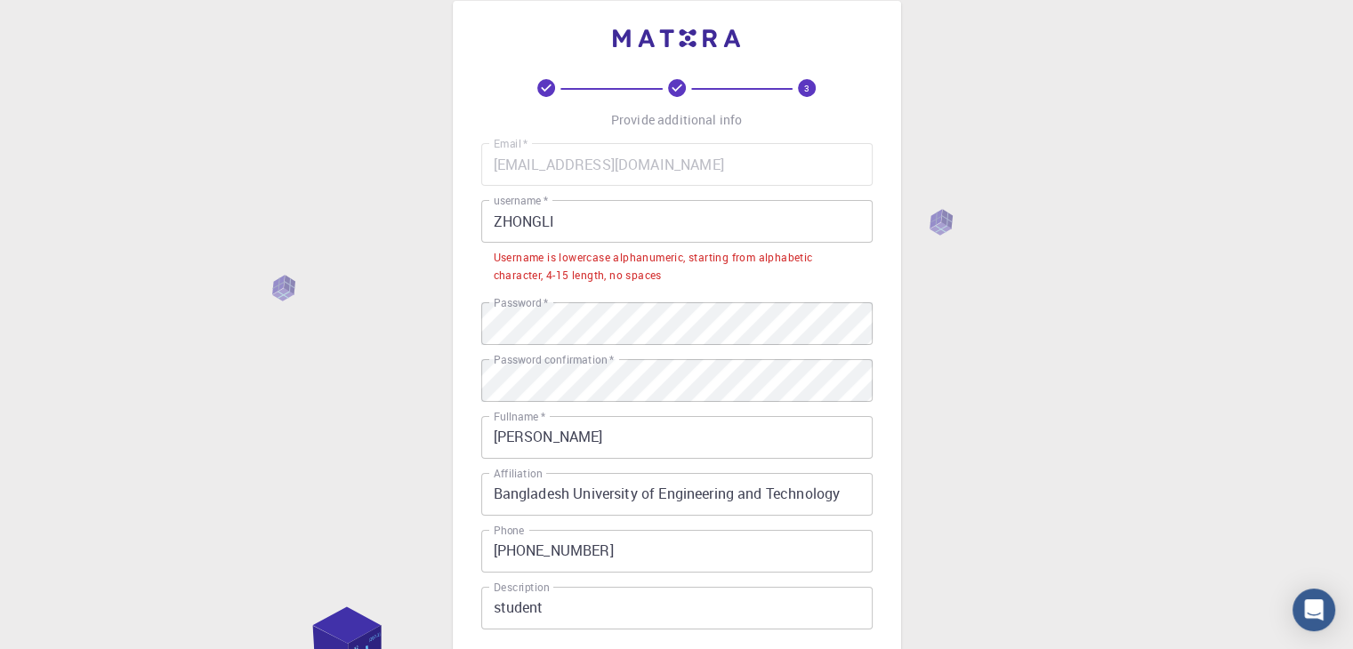
scroll to position [0, 0]
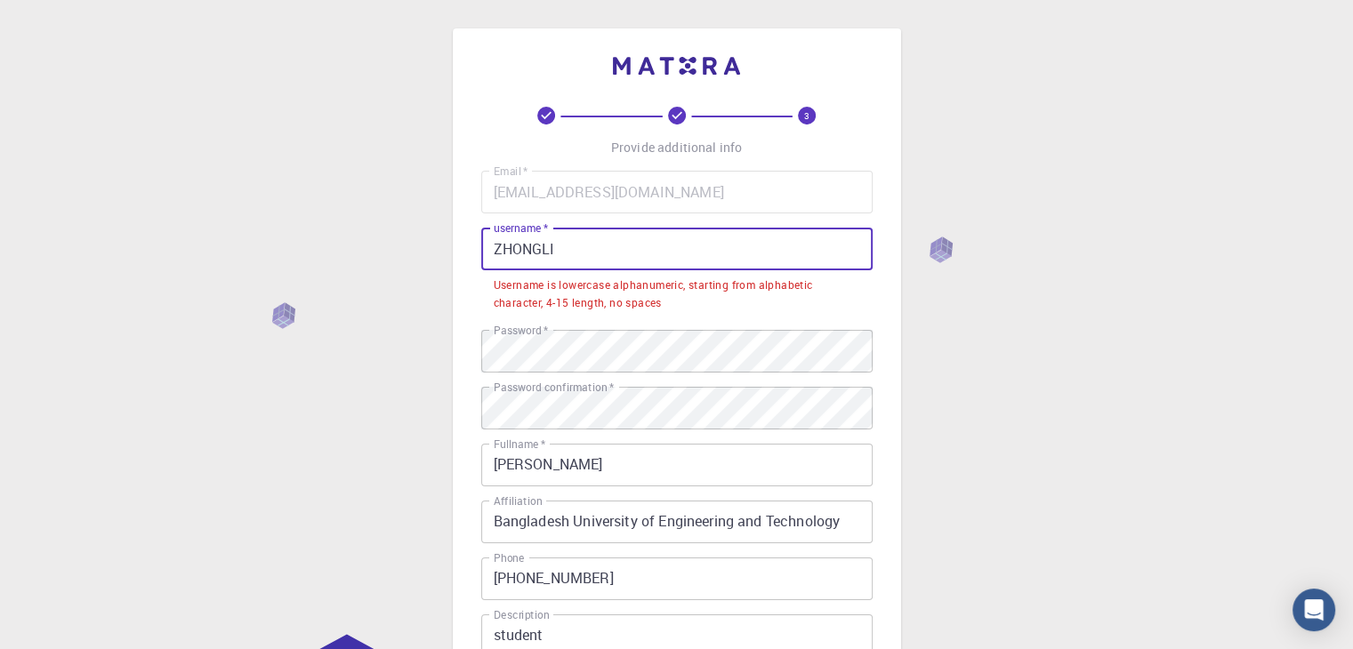
click at [587, 239] on input "ZHONGLI" at bounding box center [676, 249] width 391 height 43
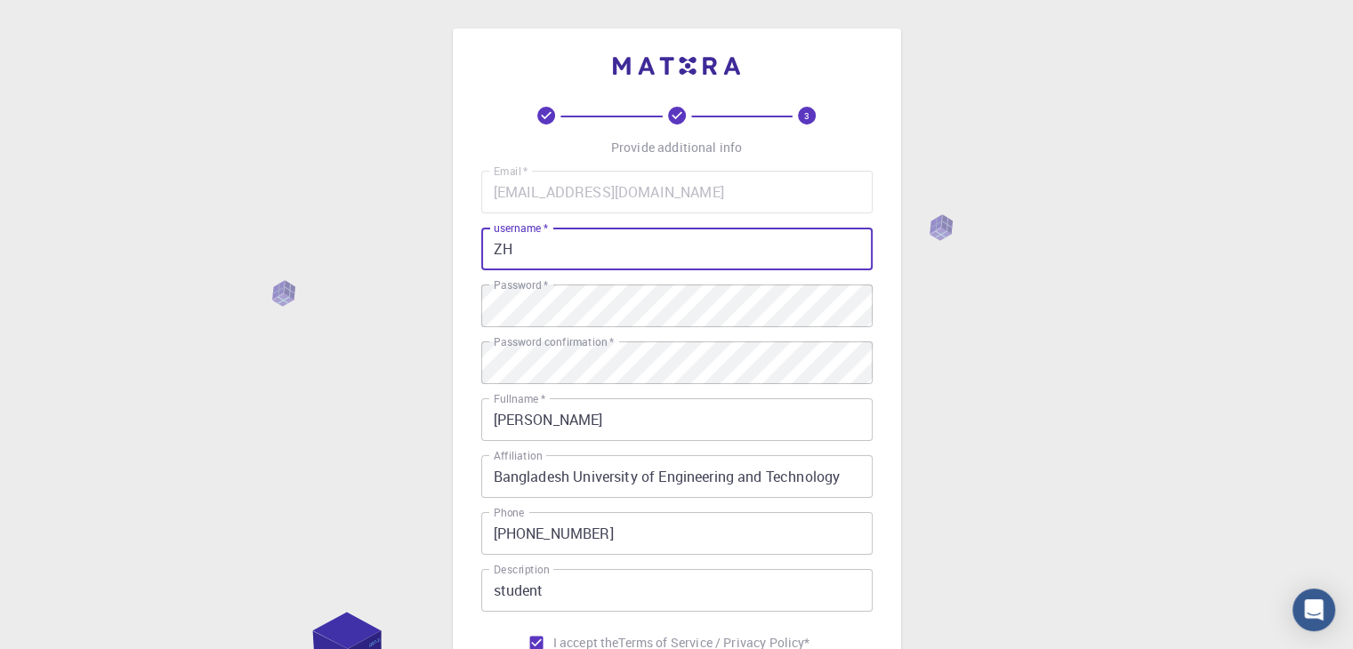
type input "Z"
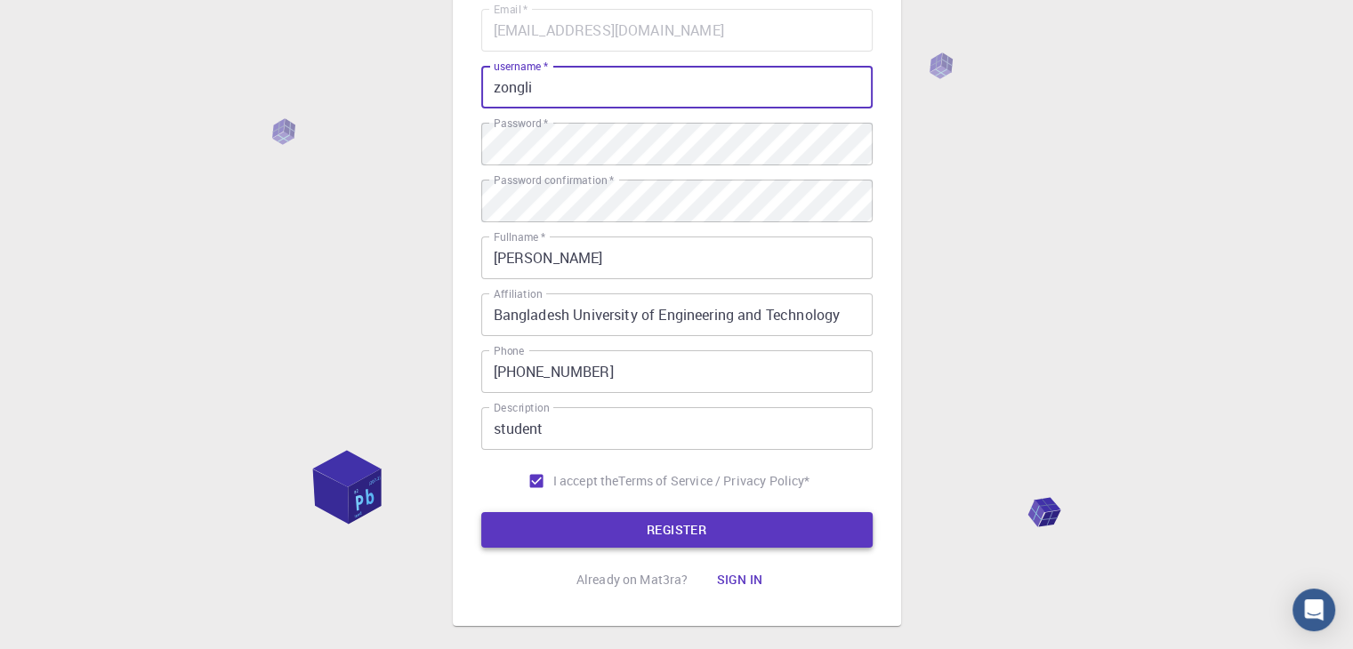
scroll to position [256, 0]
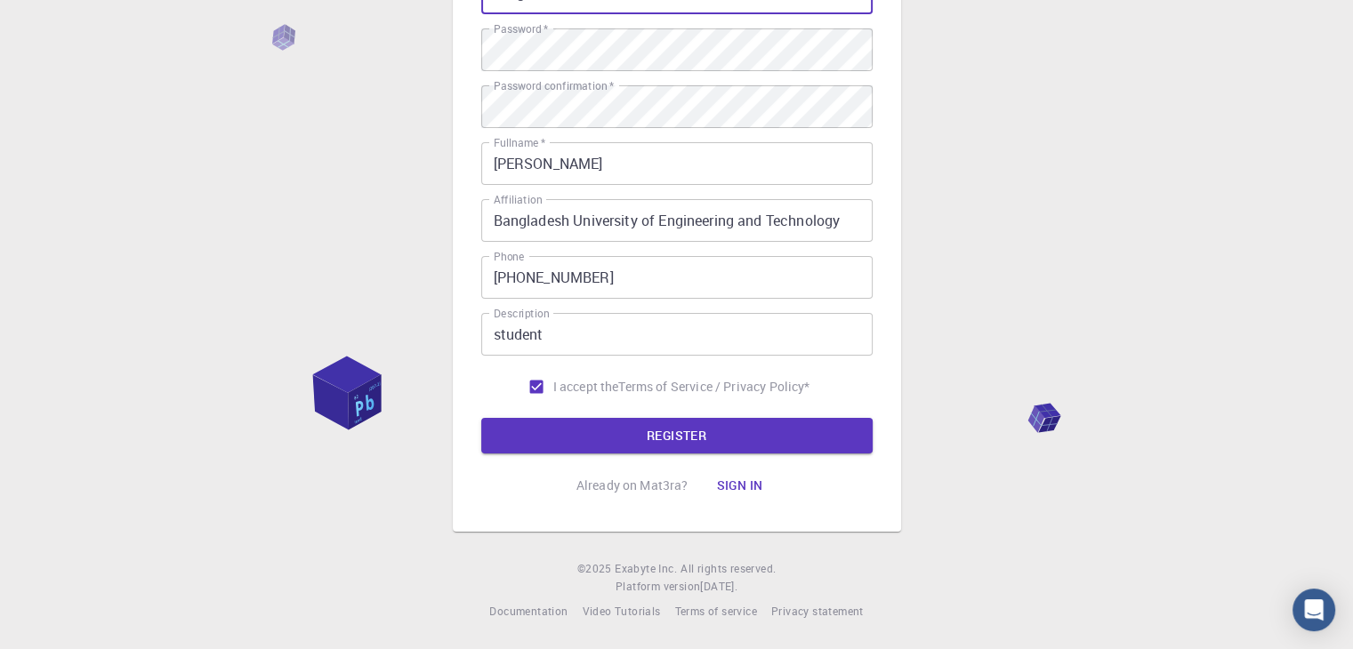
type input "zongli"
click at [582, 416] on form "Email   * [EMAIL_ADDRESS][DOMAIN_NAME] Email   * username   * zongli username  …" at bounding box center [676, 184] width 391 height 539
click at [586, 423] on button "REGISTER" at bounding box center [676, 436] width 391 height 36
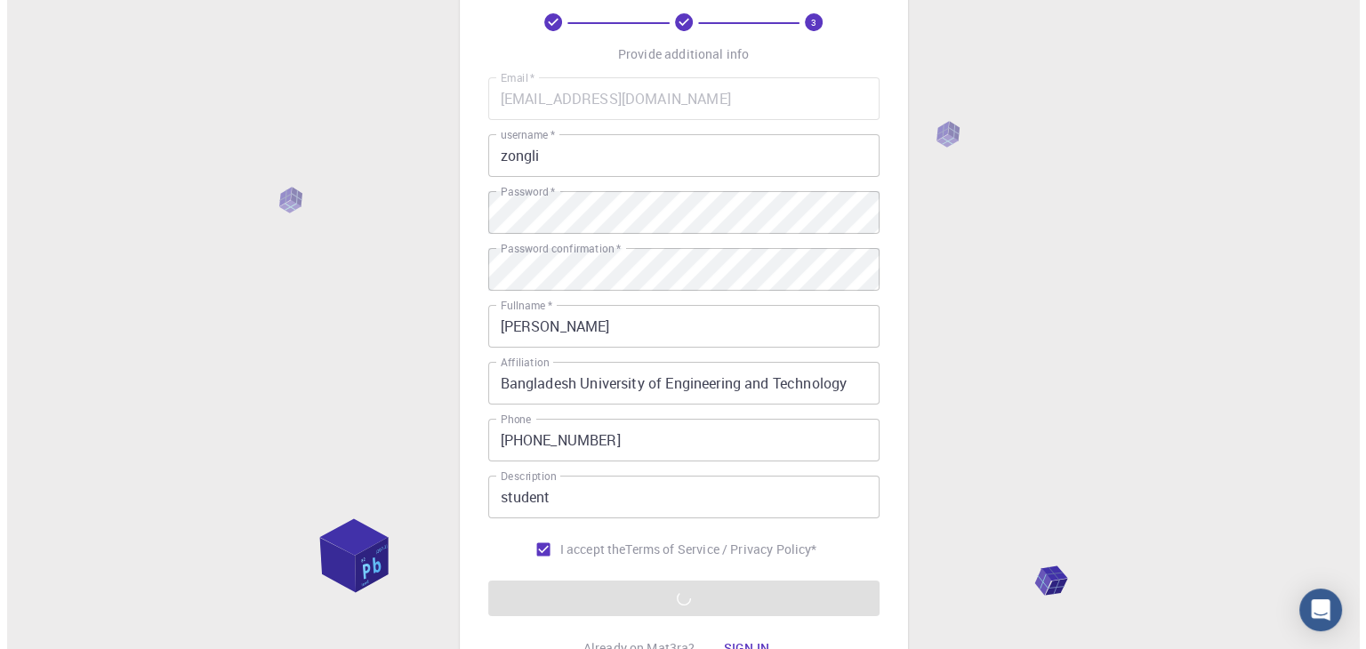
scroll to position [0, 0]
